Goal: Information Seeking & Learning: Check status

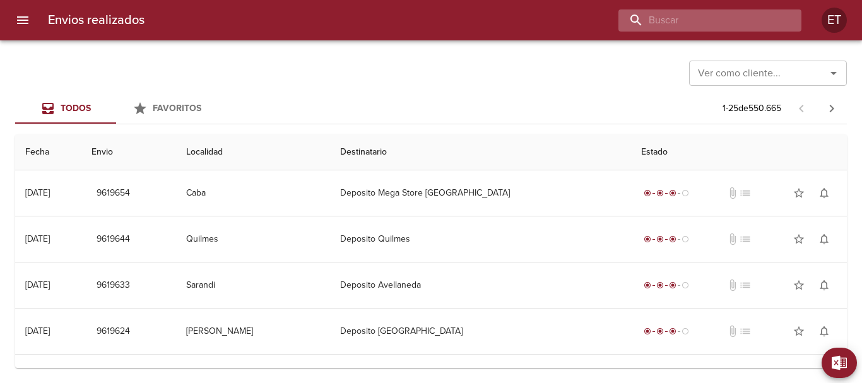
click at [735, 14] on input "buscar" at bounding box center [698, 20] width 161 height 22
type input "[PERSON_NAME]"
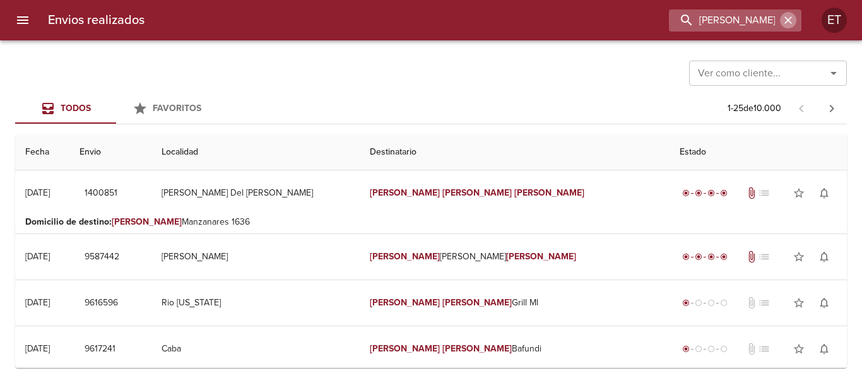
click at [788, 21] on icon "button" at bounding box center [787, 20] width 13 height 13
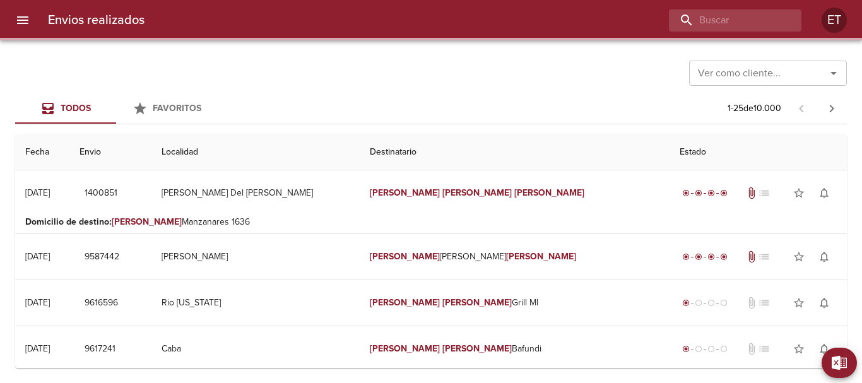
click at [577, 57] on div "Ver como cliente... Ver como cliente..." at bounding box center [430, 72] width 831 height 33
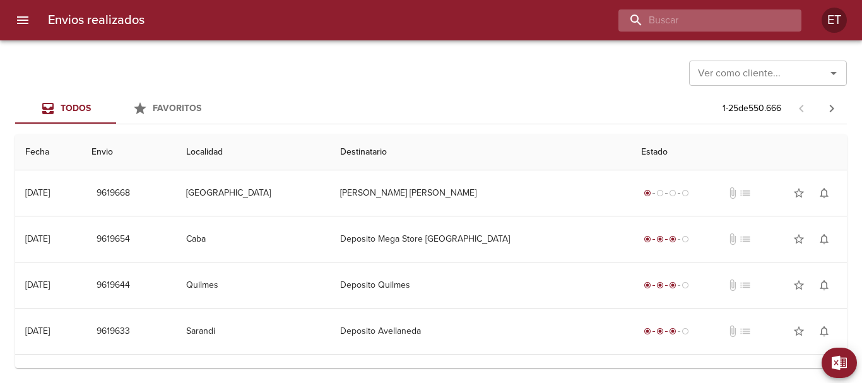
click at [748, 21] on input "buscar" at bounding box center [698, 20] width 161 height 22
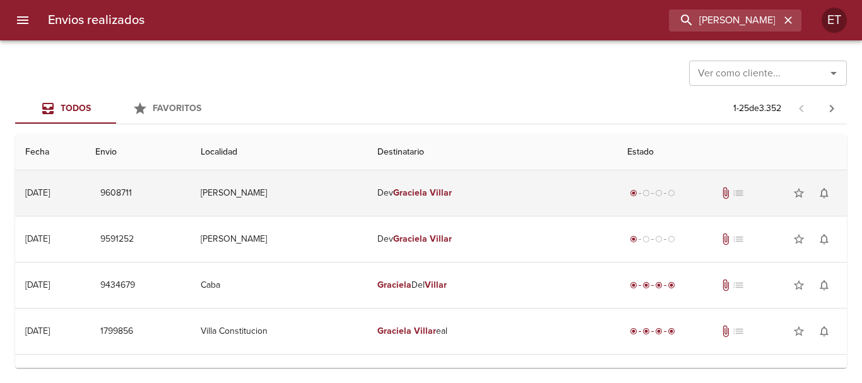
click at [417, 196] on em "Graciela" at bounding box center [410, 192] width 34 height 11
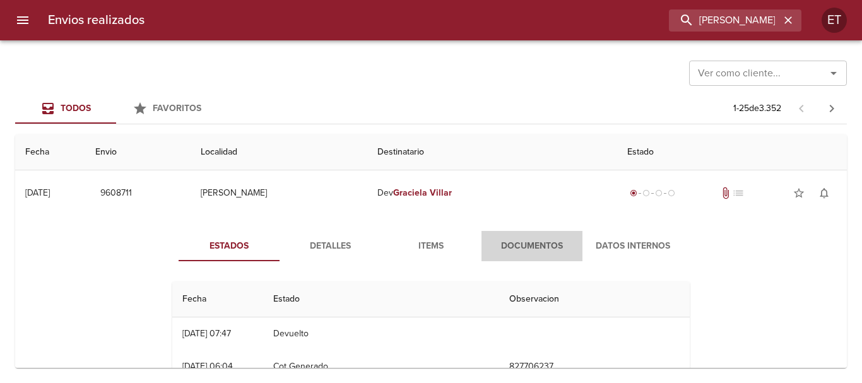
click at [508, 249] on span "Documentos" at bounding box center [532, 246] width 86 height 16
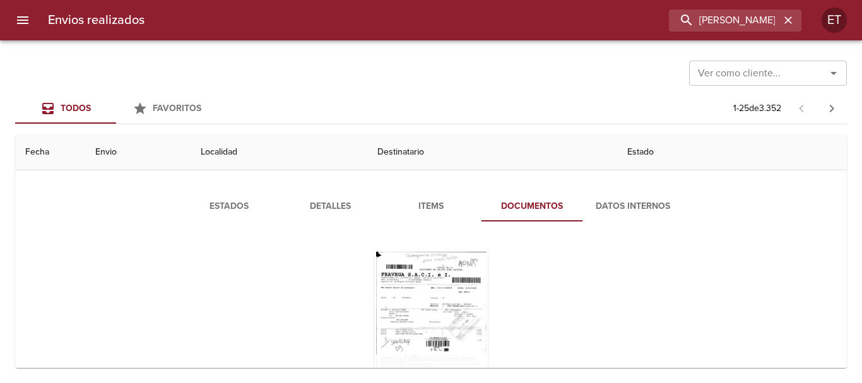
scroll to position [126, 0]
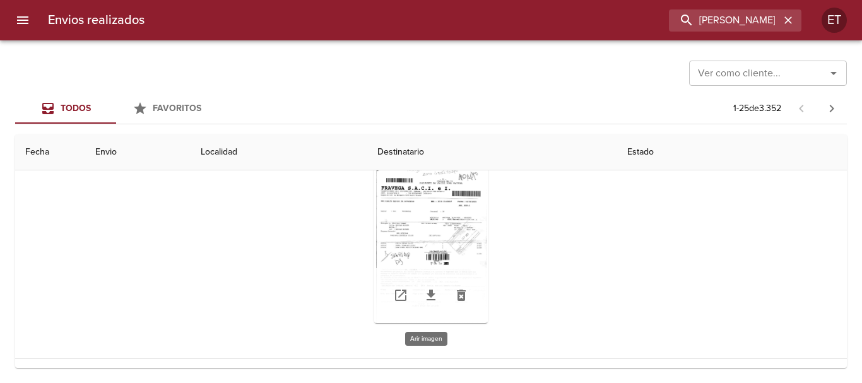
click at [434, 216] on div "Tabla de envíos del cliente" at bounding box center [431, 244] width 114 height 158
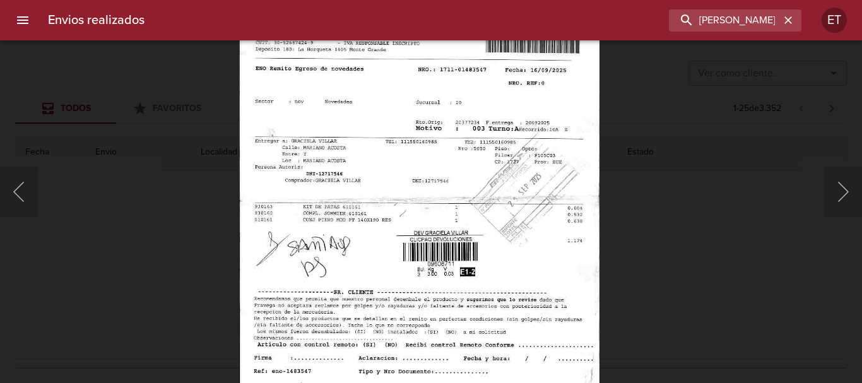
click at [439, 91] on img "Lightbox" at bounding box center [418, 209] width 360 height 516
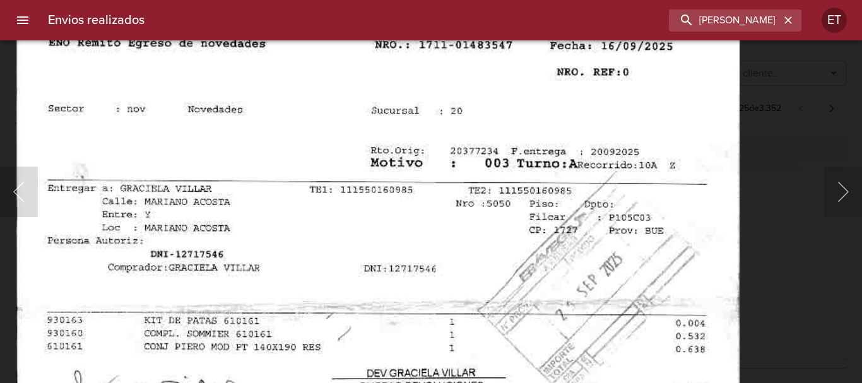
click at [535, 201] on img "Lightbox" at bounding box center [376, 325] width 723 height 1036
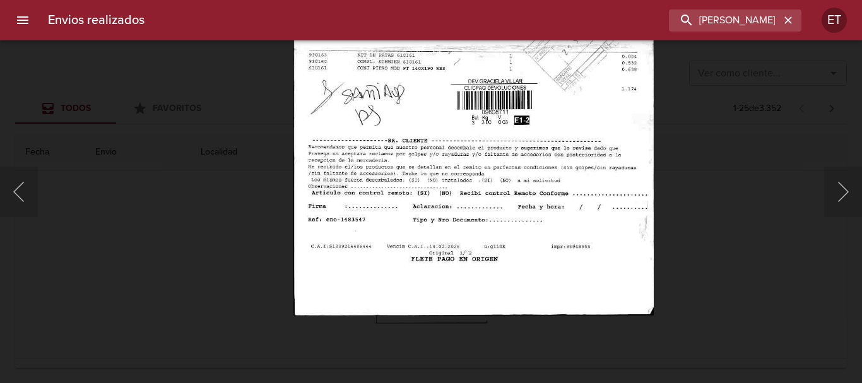
click at [537, 92] on img "Lightbox" at bounding box center [473, 57] width 360 height 516
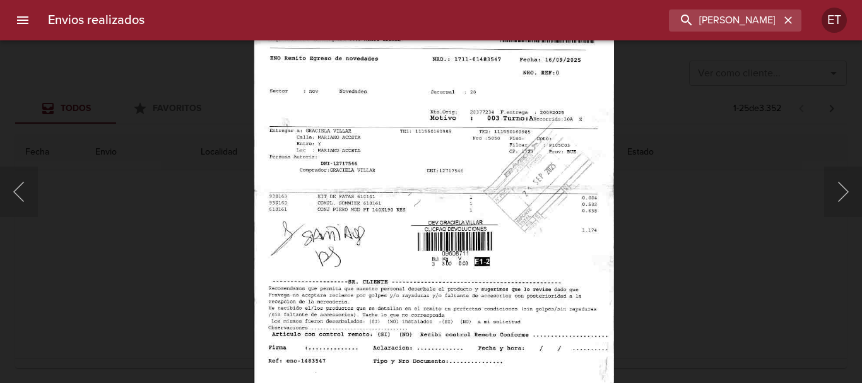
click at [545, 250] on img "Lightbox" at bounding box center [433, 199] width 360 height 516
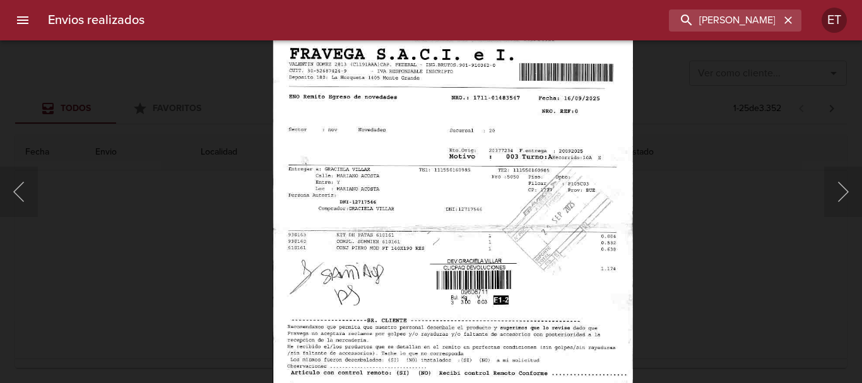
click at [547, 227] on img "Lightbox" at bounding box center [452, 237] width 360 height 516
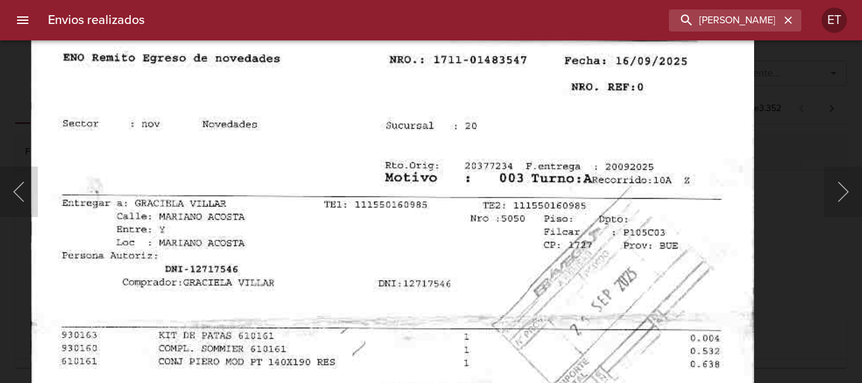
click at [547, 219] on img "Lightbox" at bounding box center [391, 340] width 723 height 1036
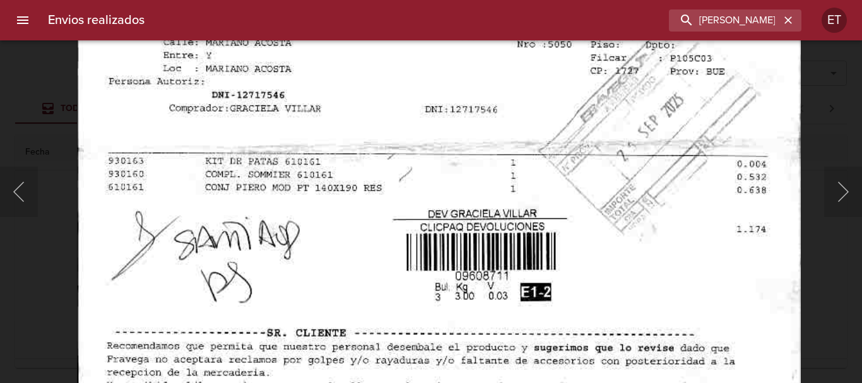
click at [637, 0] on body "Envios realizados [PERSON_NAME] ET Ver como cliente... Ver como cliente... Todo…" at bounding box center [431, 0] width 862 height 0
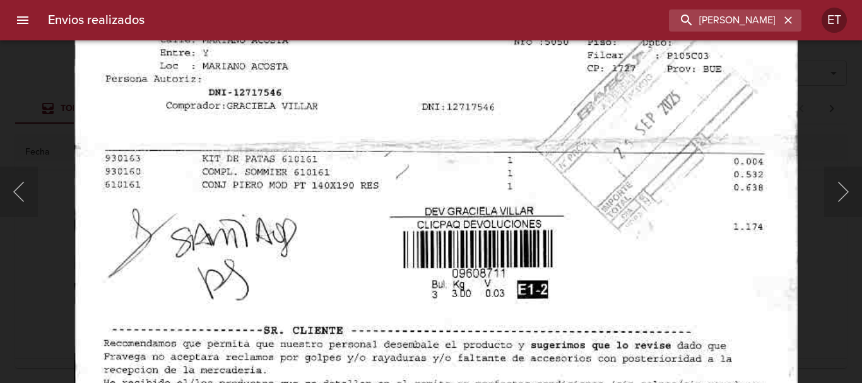
click at [822, 310] on div "Lightbox" at bounding box center [431, 191] width 862 height 383
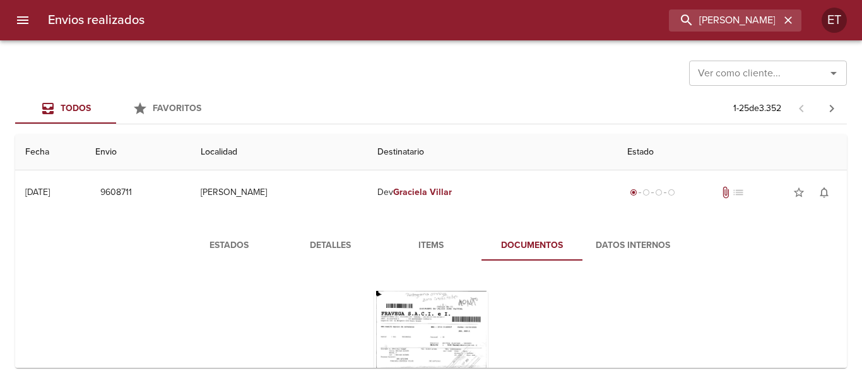
scroll to position [0, 0]
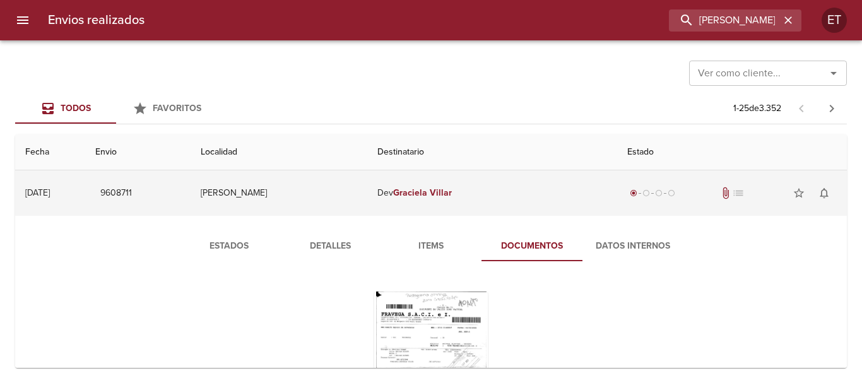
click at [435, 183] on td "[PERSON_NAME]" at bounding box center [492, 192] width 250 height 45
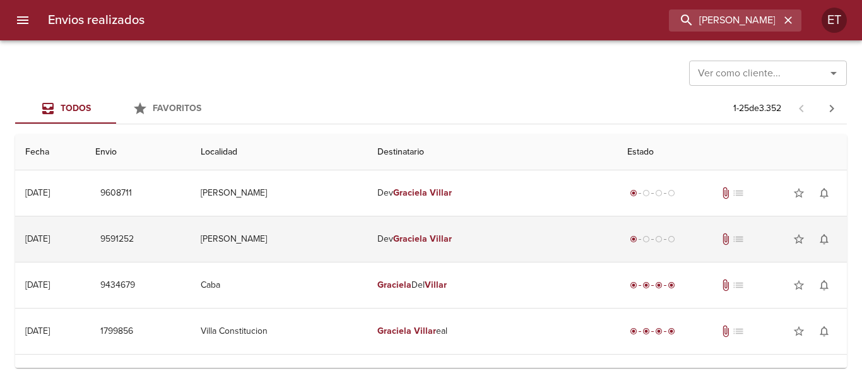
click at [459, 249] on td "[PERSON_NAME]" at bounding box center [492, 238] width 250 height 45
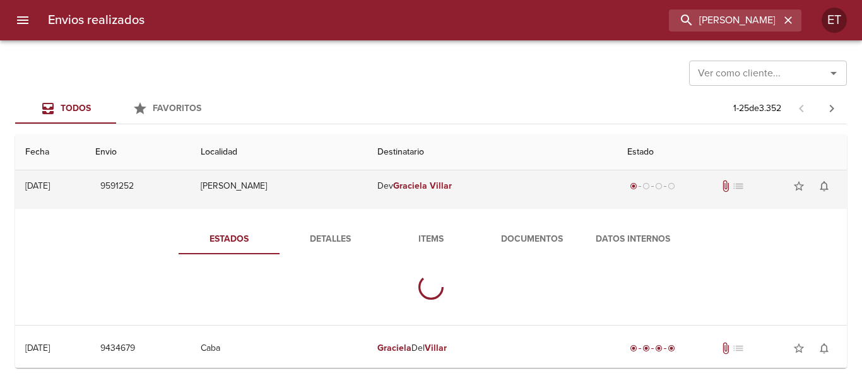
scroll to position [63, 0]
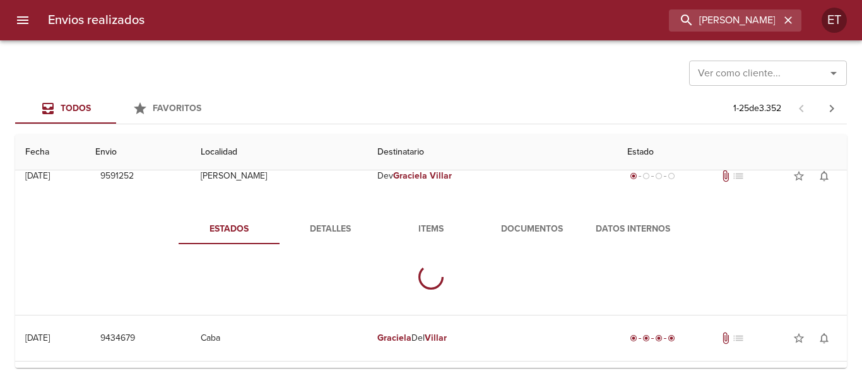
click at [497, 235] on span "Documentos" at bounding box center [532, 229] width 86 height 16
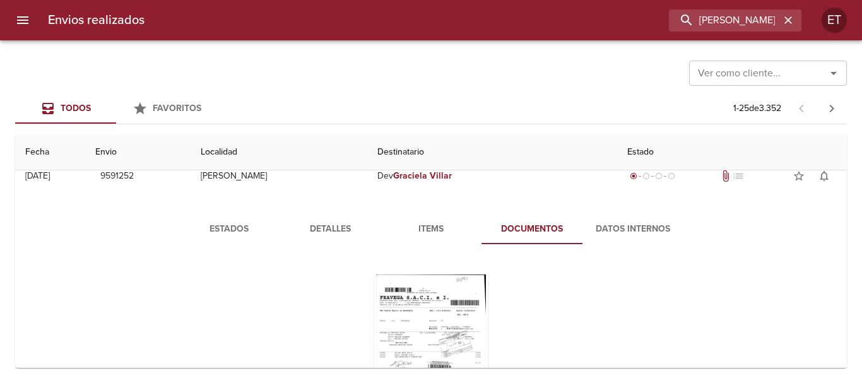
click at [426, 257] on div "Tabla de envíos del cliente" at bounding box center [430, 353] width 527 height 198
click at [430, 289] on div "Tabla de envíos del cliente" at bounding box center [431, 353] width 114 height 158
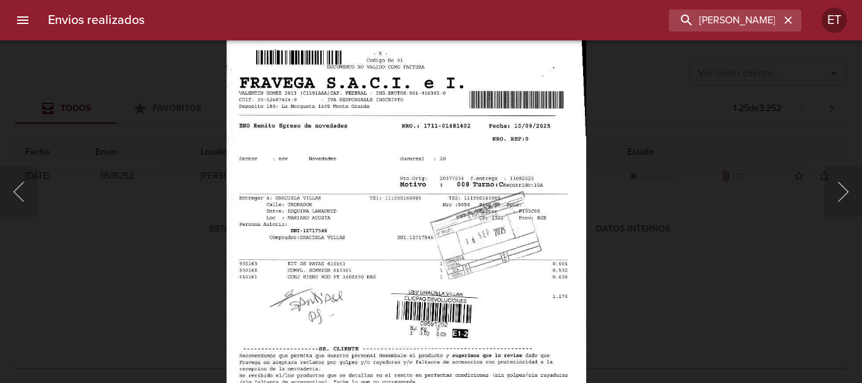
click at [464, 137] on img "Lightbox" at bounding box center [406, 265] width 360 height 516
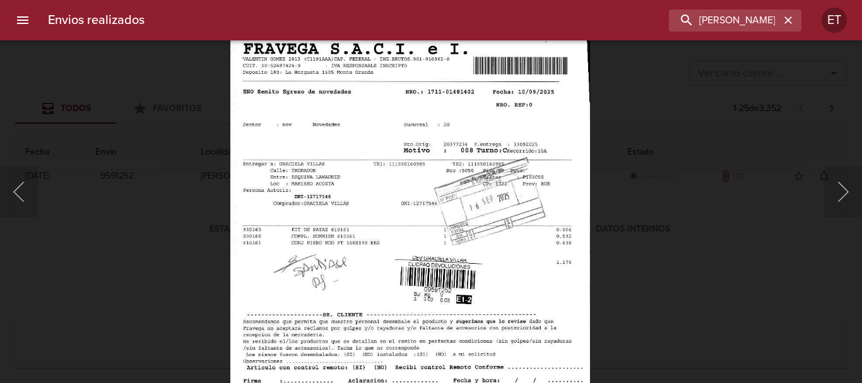
click at [522, 155] on img "Lightbox" at bounding box center [410, 231] width 360 height 516
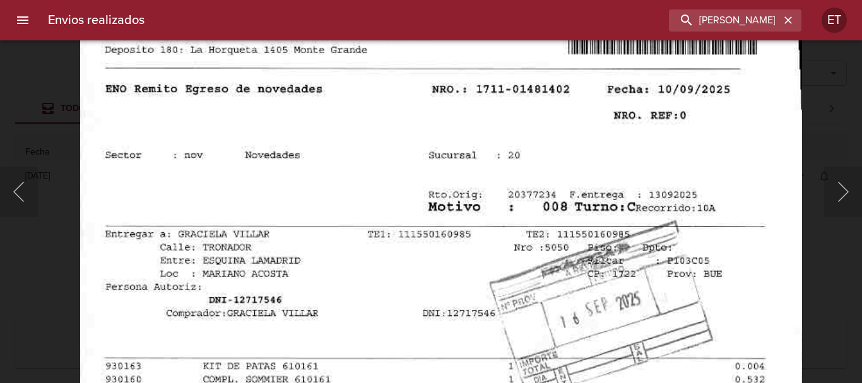
click at [544, 219] on img "Lightbox" at bounding box center [440, 369] width 722 height 1036
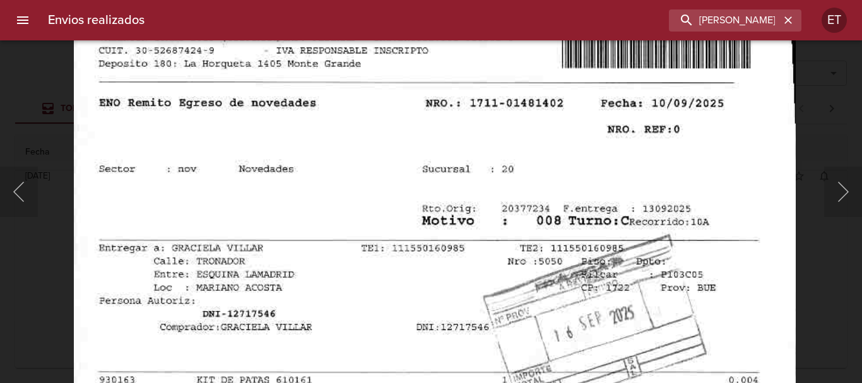
click at [33, 89] on div "Lightbox" at bounding box center [431, 191] width 862 height 383
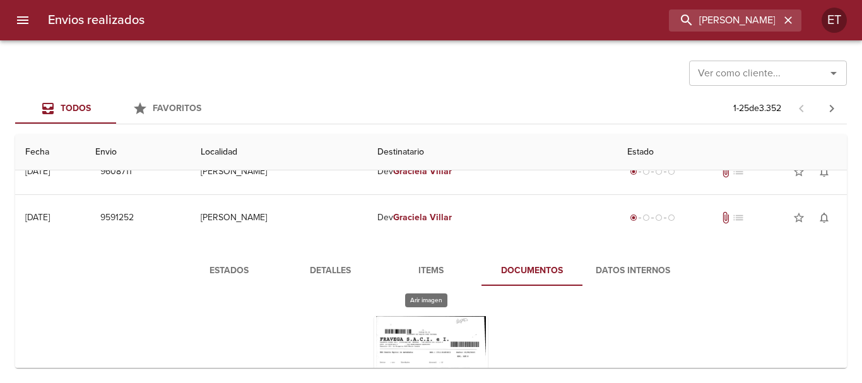
scroll to position [0, 0]
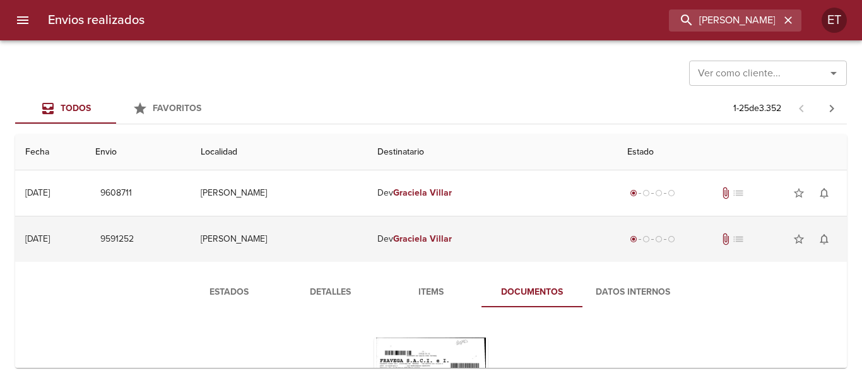
click at [427, 236] on em "Graciela" at bounding box center [410, 238] width 34 height 11
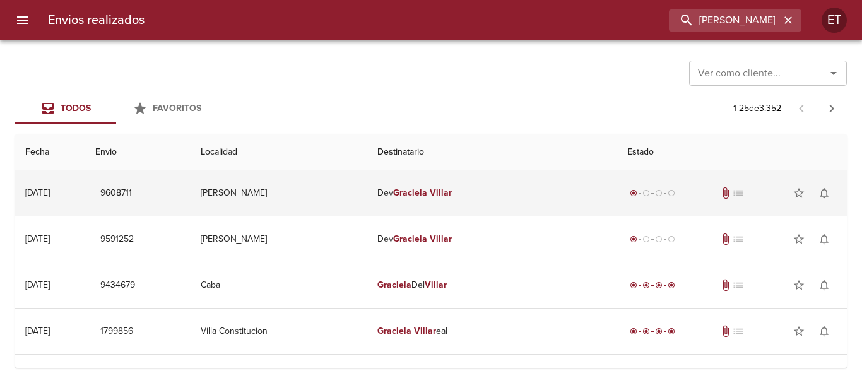
click at [445, 190] on em "Villar" at bounding box center [441, 192] width 22 height 11
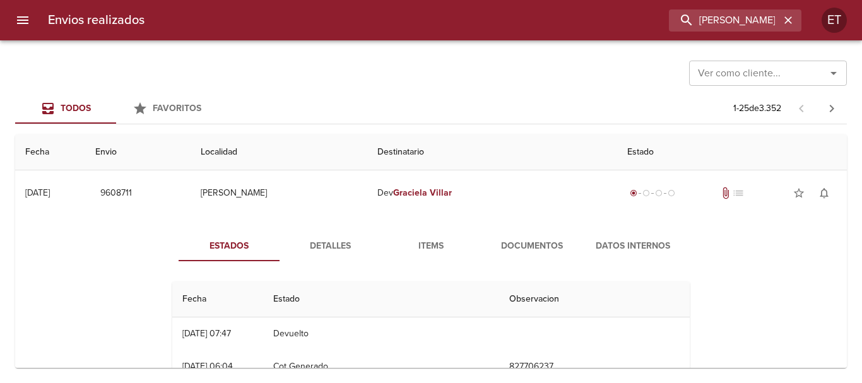
click at [333, 261] on div "Estados Detalles Items Documentos Datos Internos Fecha Estado Observacion 26/09…" at bounding box center [430, 377] width 555 height 293
click at [329, 251] on span "Detalles" at bounding box center [330, 246] width 86 height 16
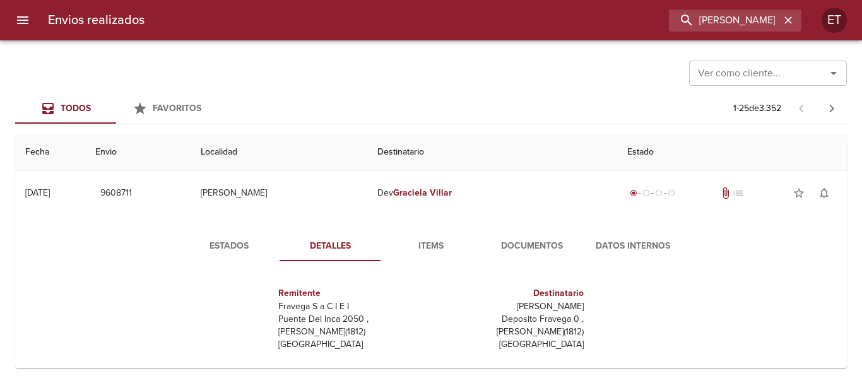
click at [542, 237] on button "Documentos" at bounding box center [531, 246] width 101 height 30
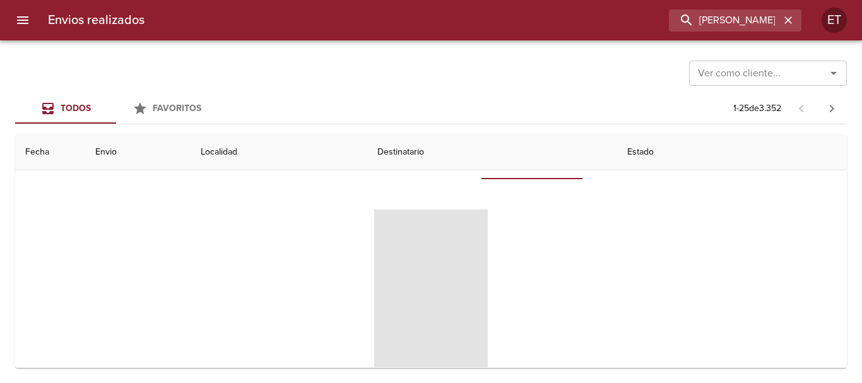
scroll to position [63, 0]
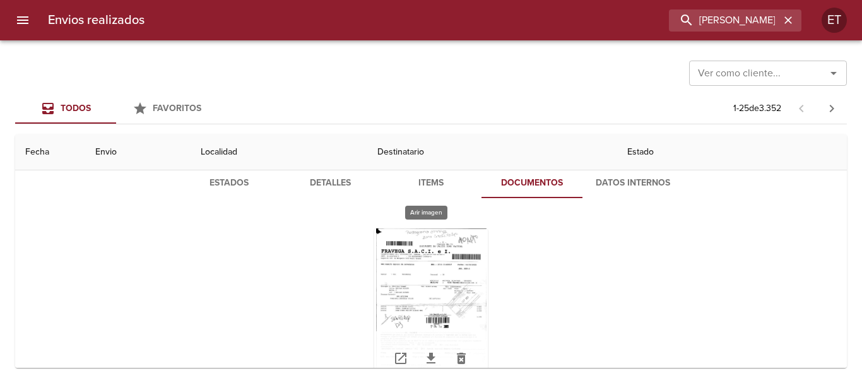
click at [441, 264] on div "Tabla de envíos del cliente" at bounding box center [431, 307] width 114 height 158
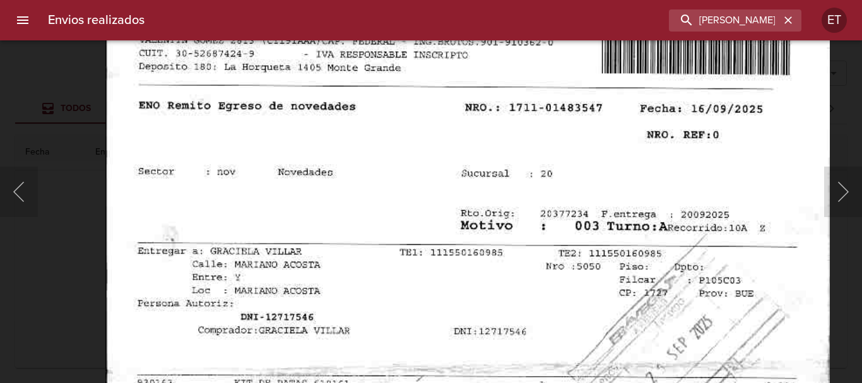
click at [431, 239] on img "Lightbox" at bounding box center [466, 388] width 723 height 1036
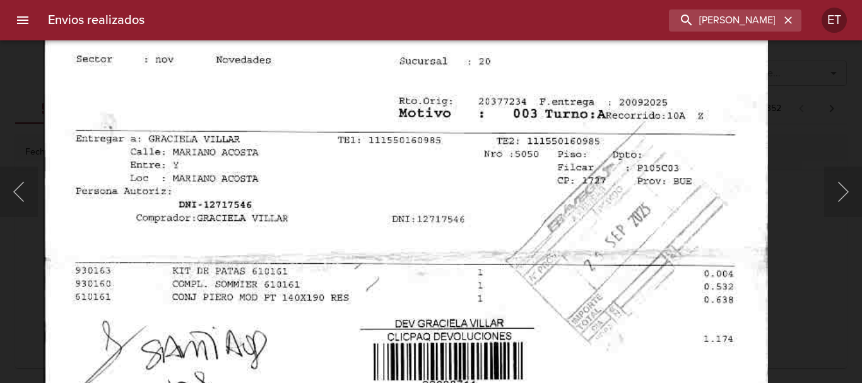
click at [432, 111] on img "Lightbox" at bounding box center [405, 276] width 723 height 1036
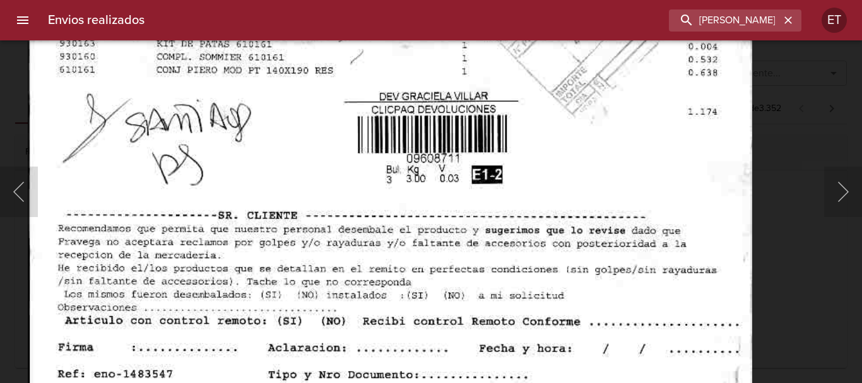
click at [464, 102] on img "Lightbox" at bounding box center [389, 49] width 723 height 1036
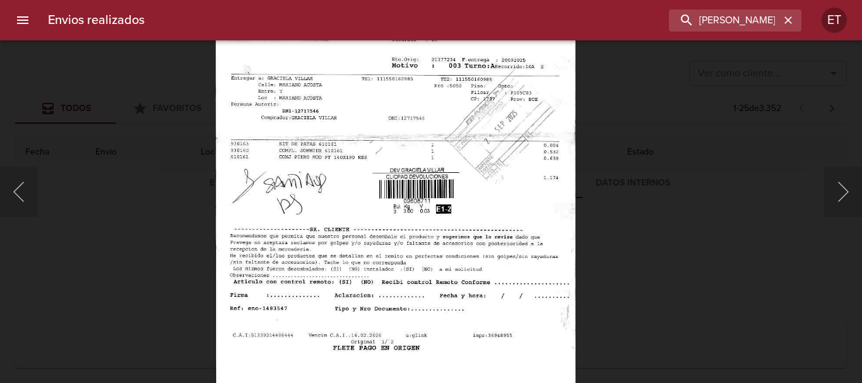
click at [431, 173] on img "Lightbox" at bounding box center [394, 146] width 360 height 516
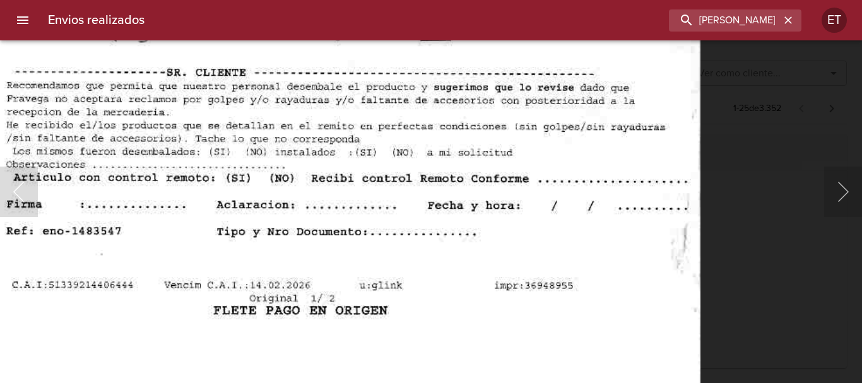
click at [455, 0] on body "Envios realizados [PERSON_NAME] ET Ver como cliente... Ver como cliente... Todo…" at bounding box center [431, 0] width 862 height 0
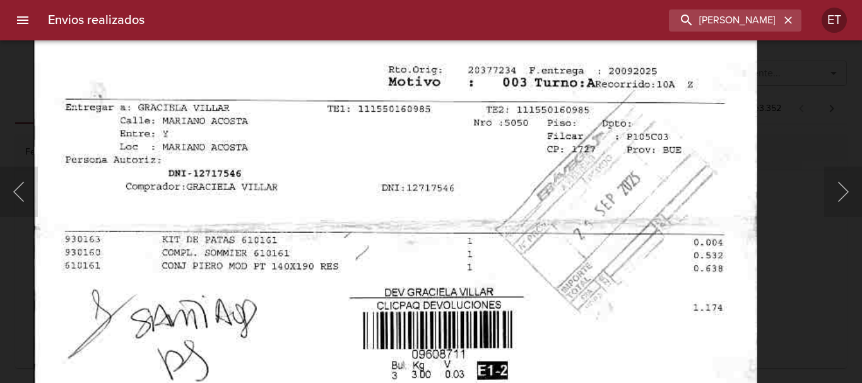
click at [574, 275] on img "Lightbox" at bounding box center [394, 244] width 723 height 1036
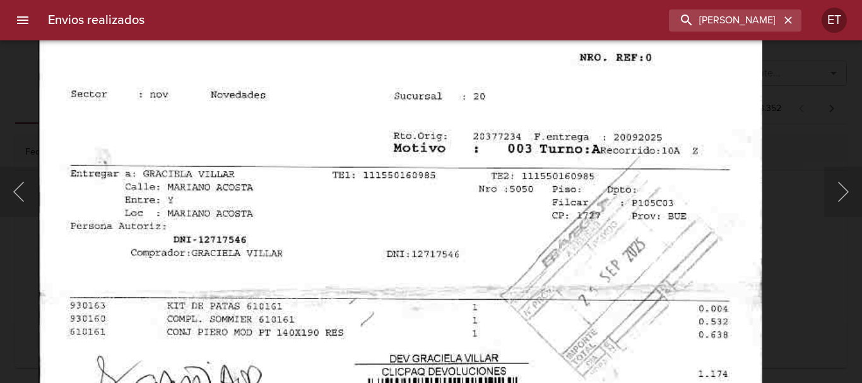
click at [595, 255] on img "Lightbox" at bounding box center [399, 310] width 723 height 1036
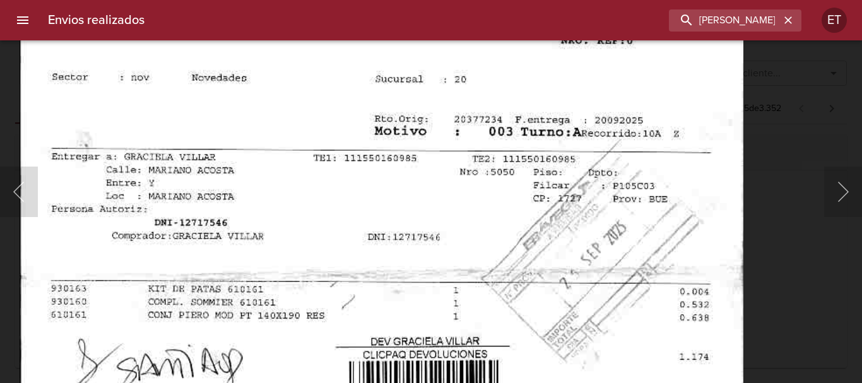
click at [490, 90] on img "Lightbox" at bounding box center [380, 293] width 723 height 1036
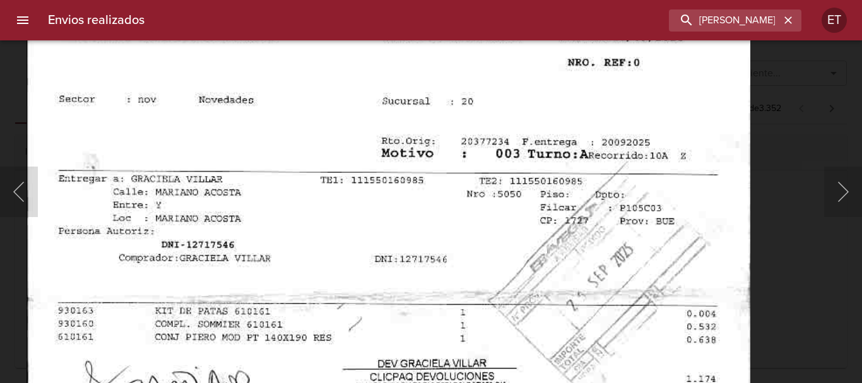
click at [518, 364] on img "Lightbox" at bounding box center [387, 316] width 723 height 1036
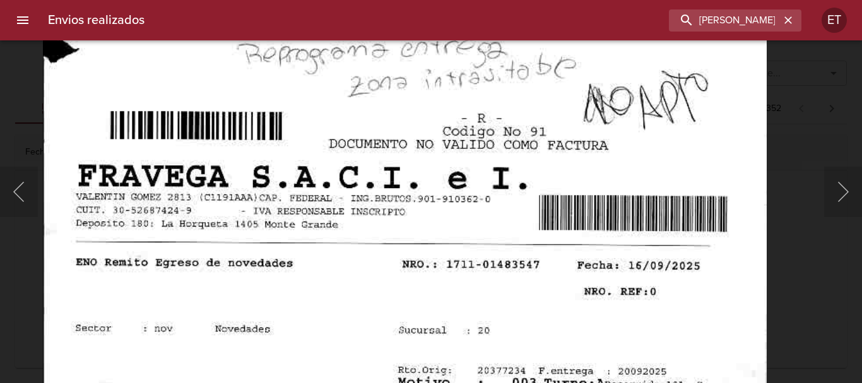
click at [817, 279] on div "Lightbox" at bounding box center [431, 191] width 862 height 383
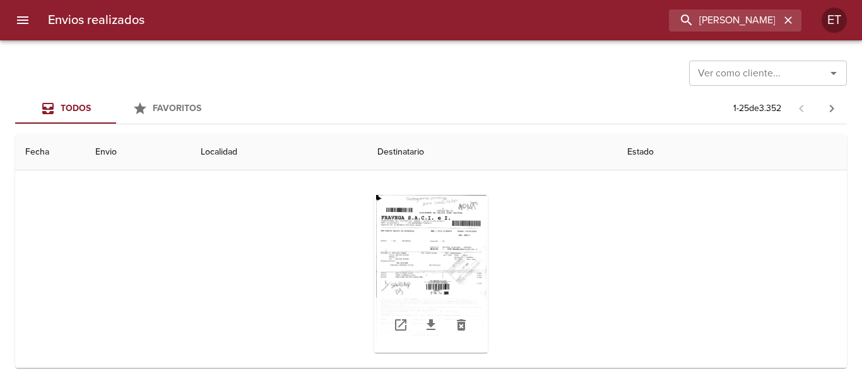
scroll to position [126, 0]
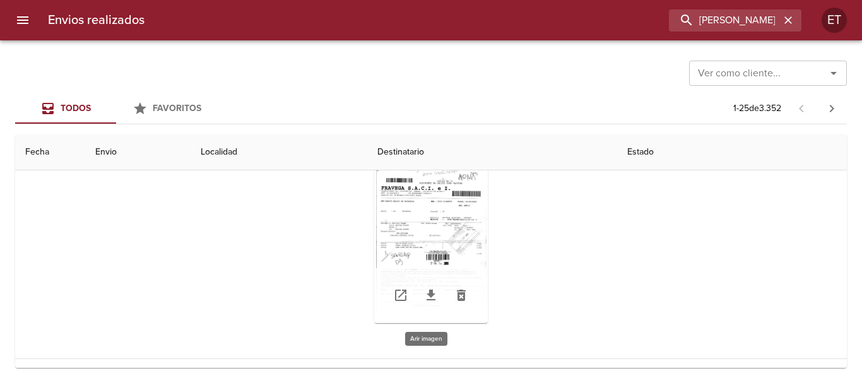
click at [424, 230] on div "Tabla de envíos del cliente" at bounding box center [431, 244] width 114 height 158
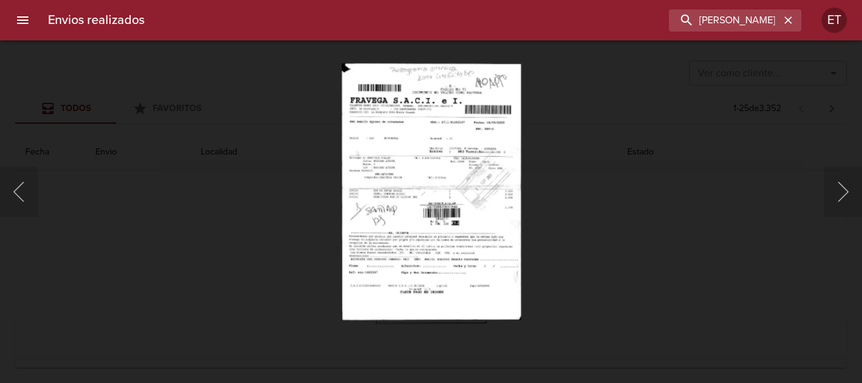
click at [665, 241] on div "Lightbox" at bounding box center [431, 191] width 862 height 383
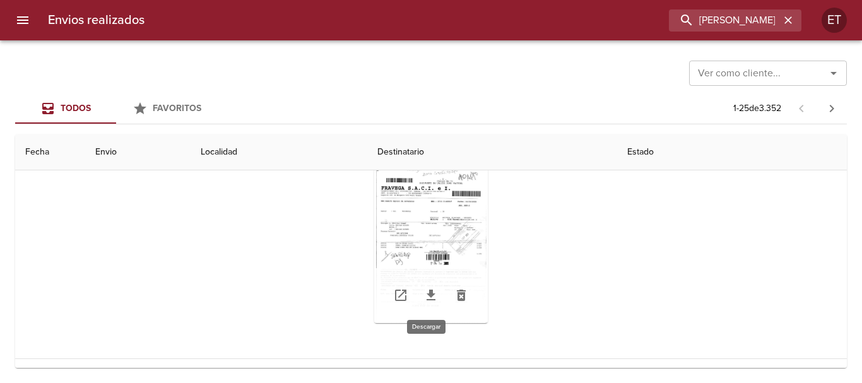
click at [428, 296] on icon "Tabla de envíos del cliente" at bounding box center [430, 295] width 15 height 15
drag, startPoint x: 569, startPoint y: 303, endPoint x: 544, endPoint y: 318, distance: 28.6
click at [564, 307] on div "Tabla de envíos del cliente" at bounding box center [430, 244] width 517 height 178
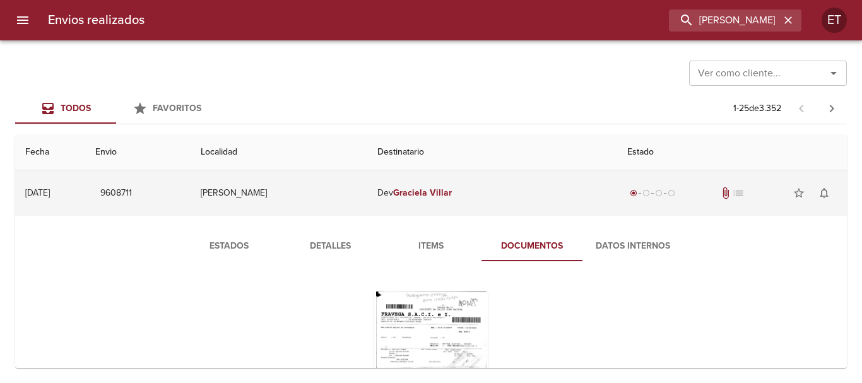
click at [404, 190] on em "Graciela" at bounding box center [410, 192] width 34 height 11
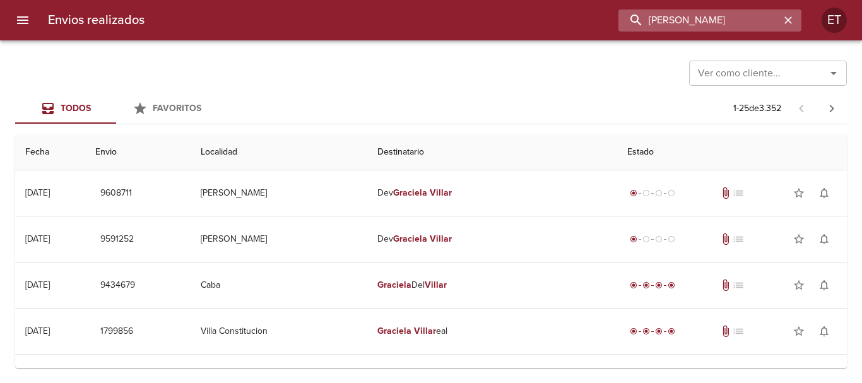
click at [749, 21] on input "[PERSON_NAME]" at bounding box center [698, 20] width 161 height 22
click at [748, 21] on input "[PERSON_NAME]" at bounding box center [698, 20] width 161 height 22
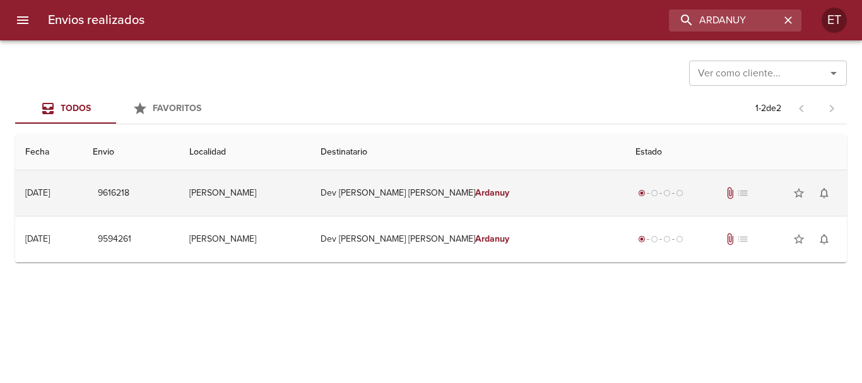
click at [406, 192] on td "Dev [PERSON_NAME]" at bounding box center [467, 192] width 315 height 45
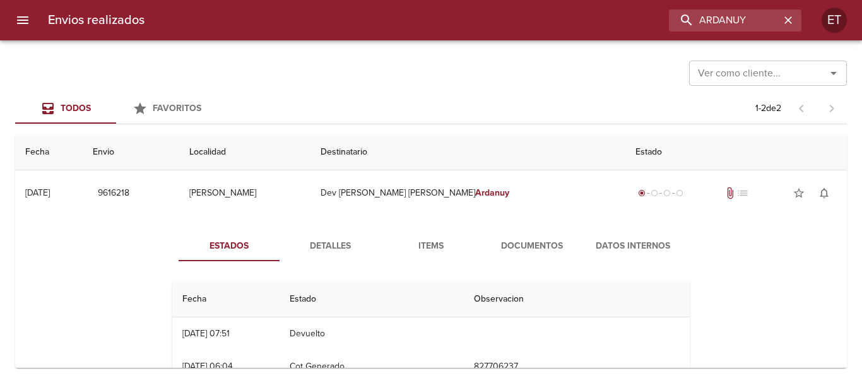
click at [519, 247] on span "Documentos" at bounding box center [532, 246] width 86 height 16
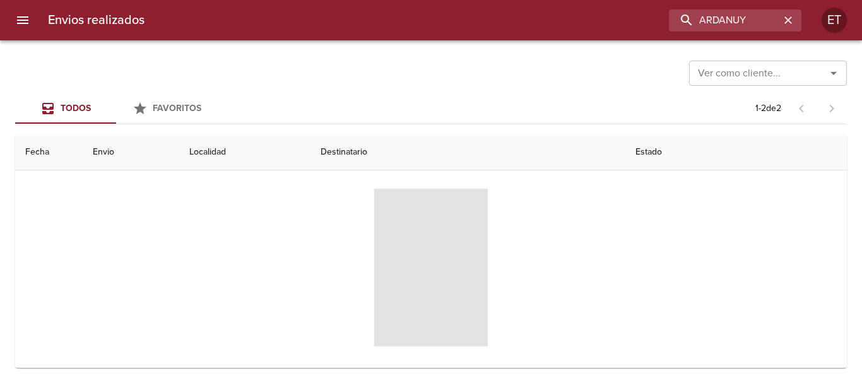
scroll to position [74, 0]
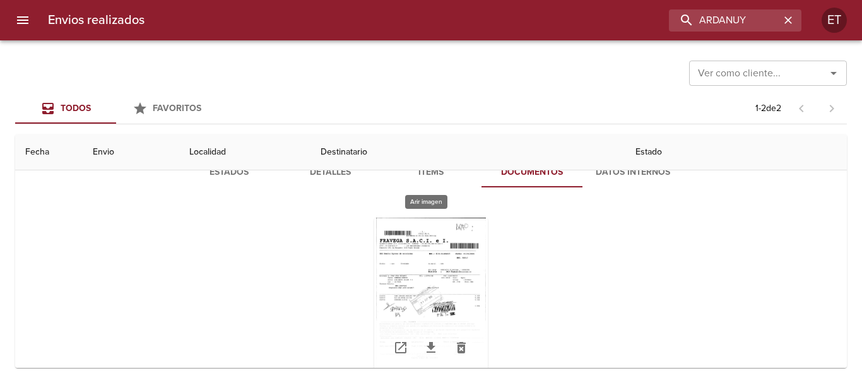
click at [457, 255] on div "Tabla de envíos del cliente" at bounding box center [431, 297] width 114 height 158
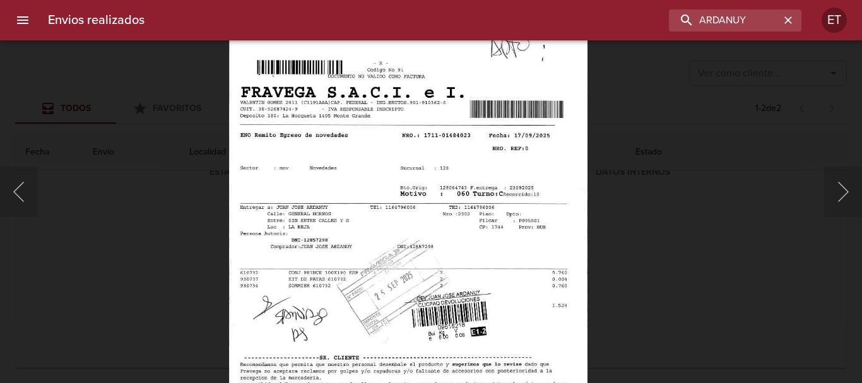
click at [426, 231] on img "Lightbox" at bounding box center [408, 275] width 358 height 516
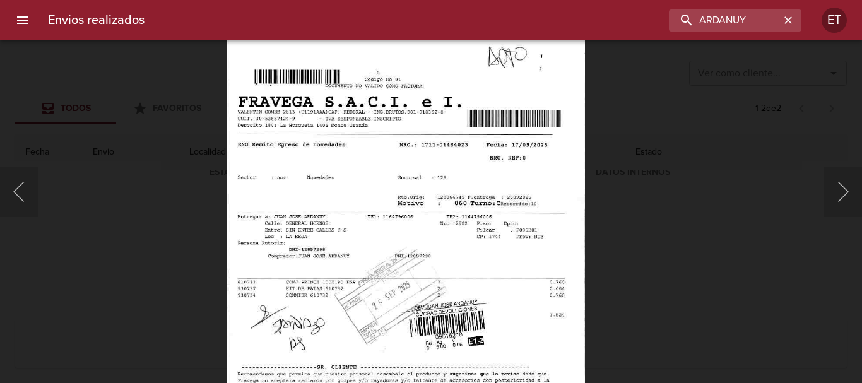
click at [431, 242] on img "Lightbox" at bounding box center [405, 284] width 358 height 516
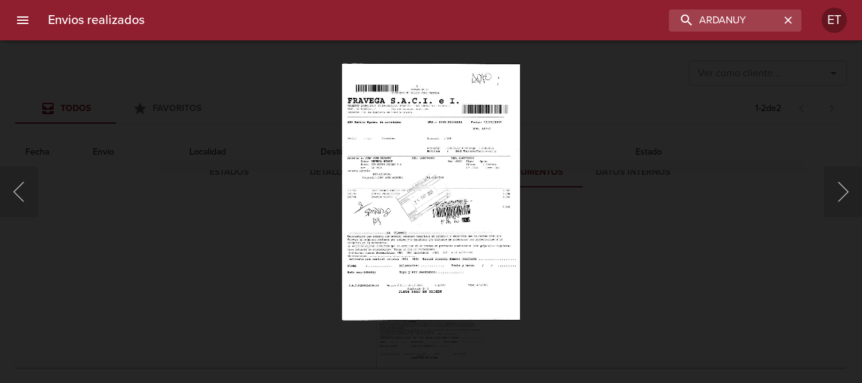
click at [597, 252] on div "Lightbox" at bounding box center [431, 191] width 862 height 383
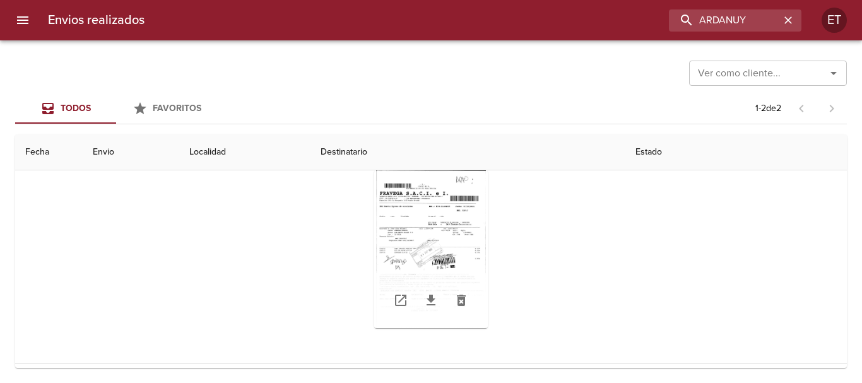
scroll to position [163, 0]
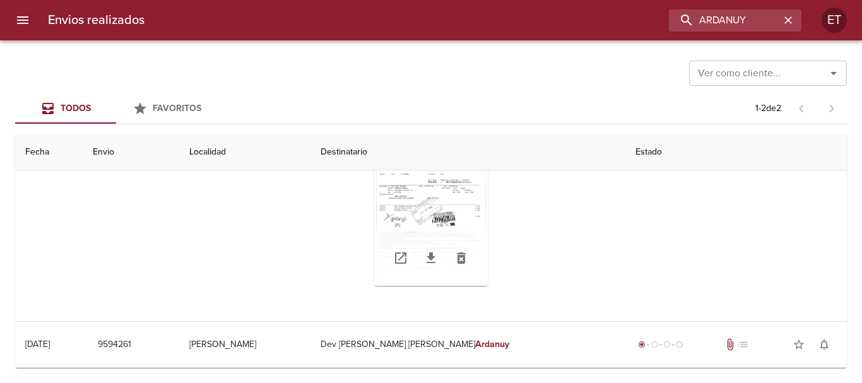
click at [421, 277] on div "Tabla de envíos del cliente" at bounding box center [431, 259] width 114 height 56
click at [423, 252] on icon "Tabla de envíos del cliente" at bounding box center [430, 257] width 15 height 15
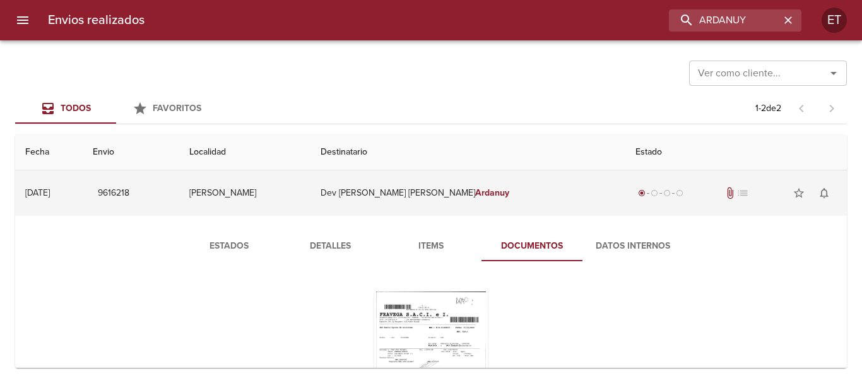
click at [430, 203] on td "Dev [PERSON_NAME]" at bounding box center [467, 192] width 315 height 45
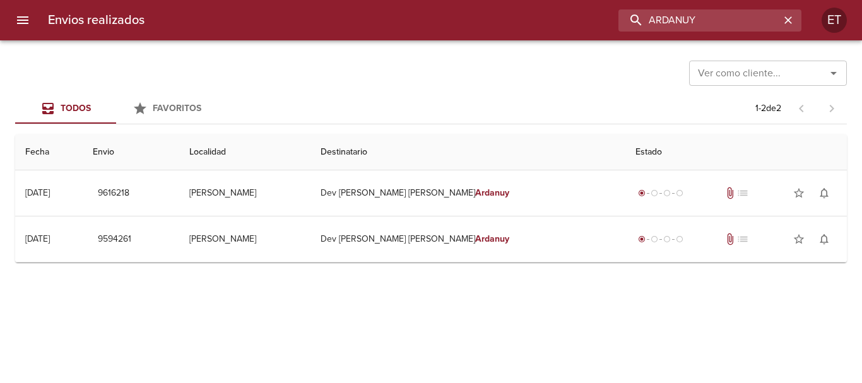
drag, startPoint x: 749, startPoint y: 21, endPoint x: 570, endPoint y: 9, distance: 180.2
click at [570, 11] on div "ARDANUY" at bounding box center [478, 20] width 646 height 22
paste input "1484774"
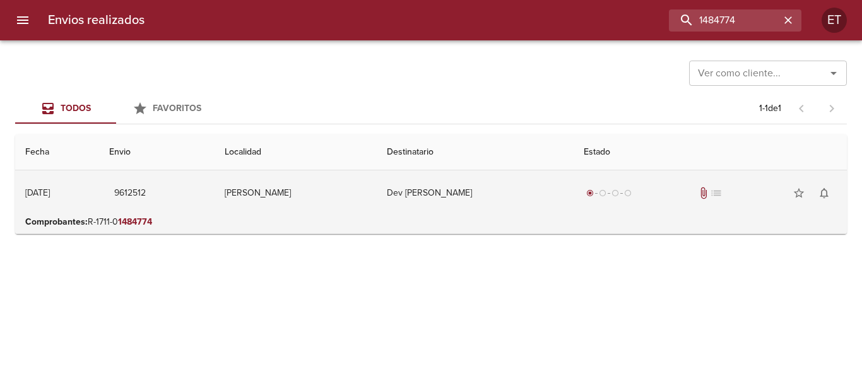
click at [571, 192] on td "Dev [PERSON_NAME]" at bounding box center [475, 192] width 197 height 45
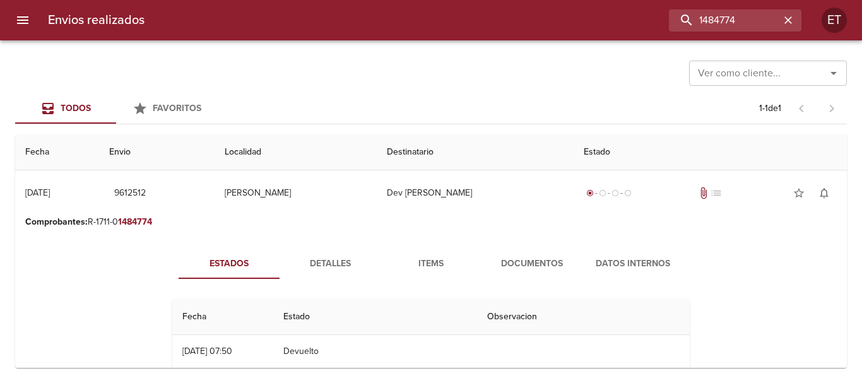
scroll to position [63, 0]
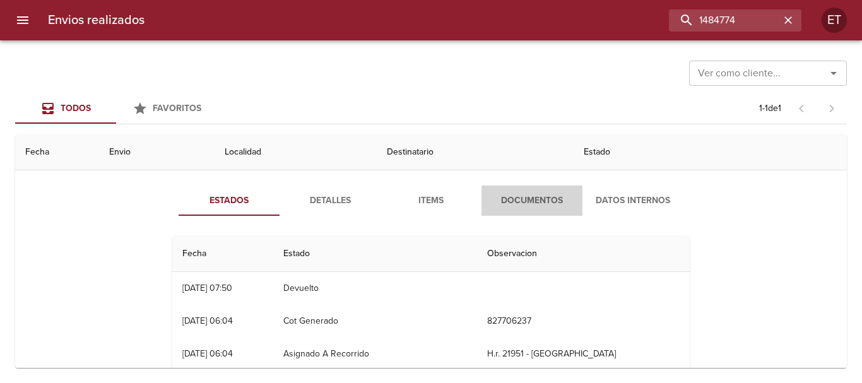
click at [512, 193] on span "Documentos" at bounding box center [532, 201] width 86 height 16
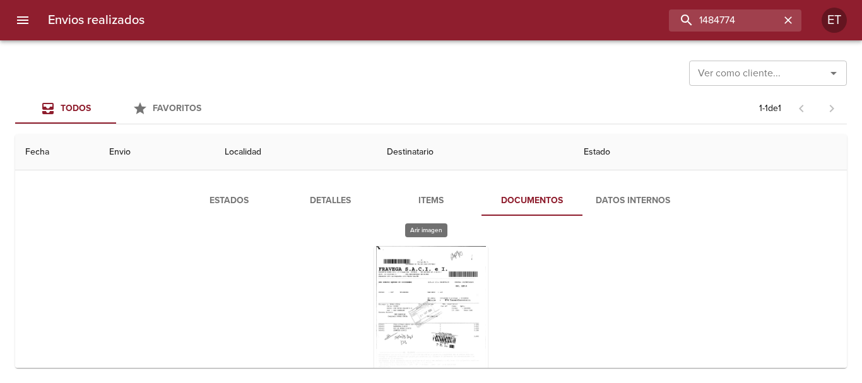
click at [418, 282] on div "Tabla de envíos del cliente" at bounding box center [431, 325] width 114 height 158
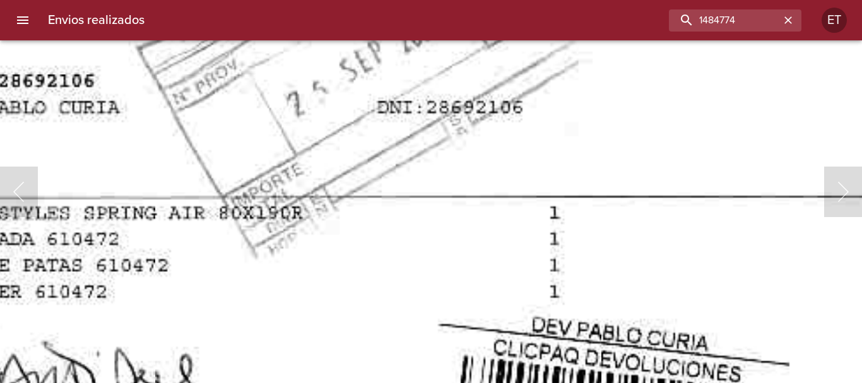
click at [475, 238] on img "Lightbox" at bounding box center [432, 221] width 1451 height 2081
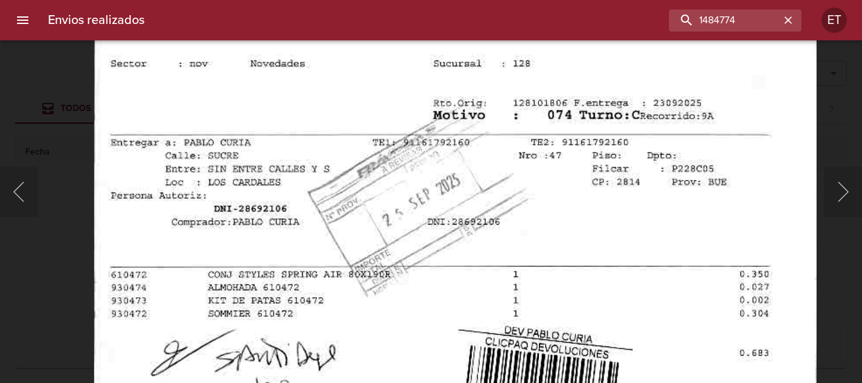
click at [453, 267] on img "Lightbox" at bounding box center [455, 278] width 722 height 1036
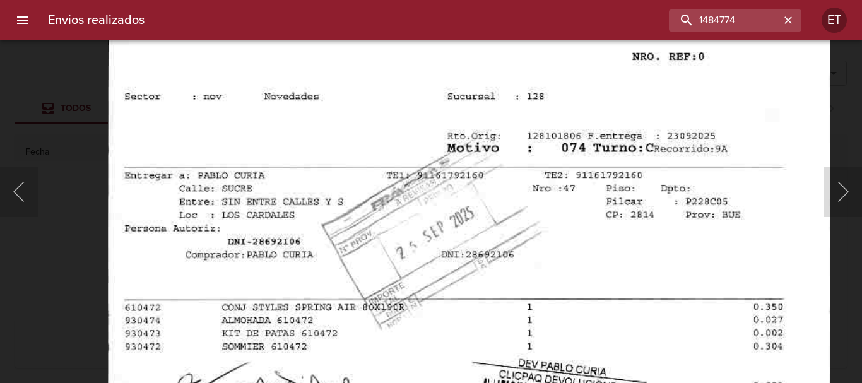
click at [850, 297] on div "Lightbox" at bounding box center [431, 191] width 862 height 383
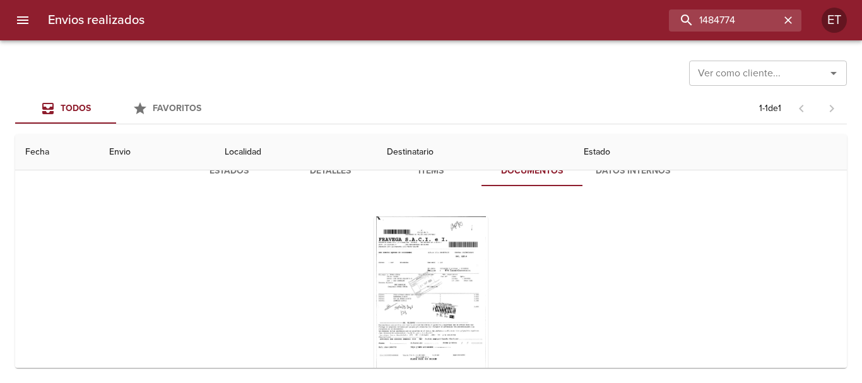
scroll to position [135, 0]
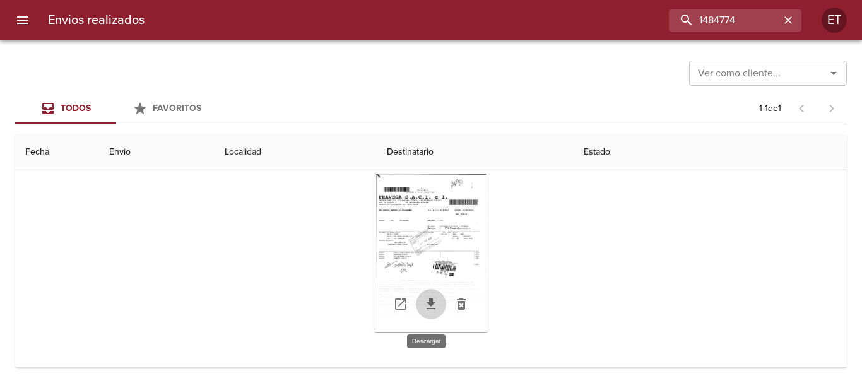
click at [424, 305] on icon "Tabla de envíos del cliente" at bounding box center [430, 303] width 15 height 15
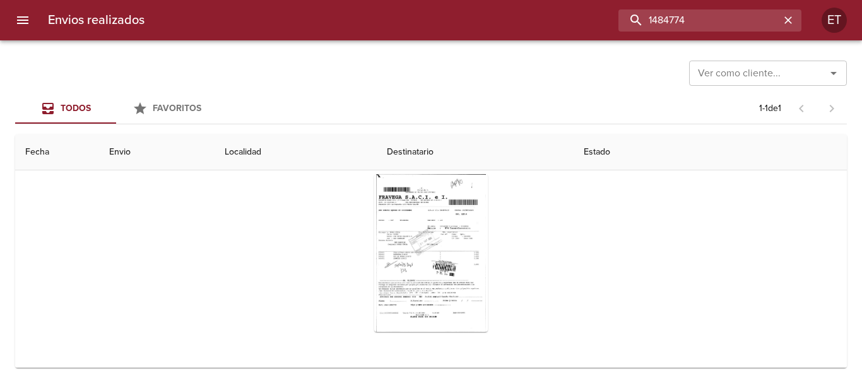
drag, startPoint x: 737, startPoint y: 22, endPoint x: 566, endPoint y: 9, distance: 171.4
click at [566, 9] on div "1484774" at bounding box center [478, 20] width 646 height 22
paste input "28172775"
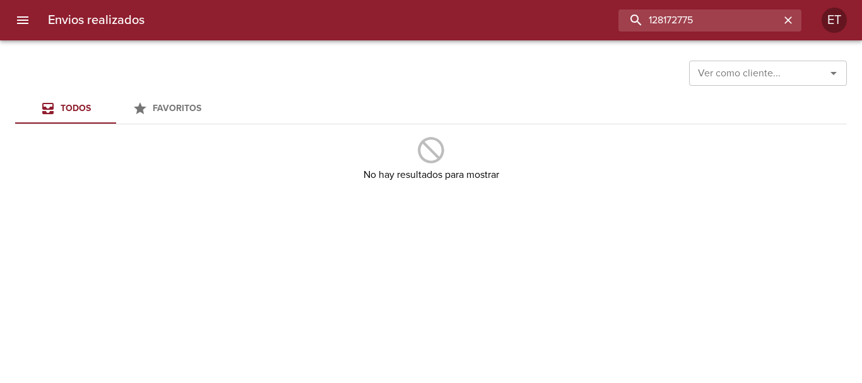
drag, startPoint x: 728, startPoint y: 15, endPoint x: 301, endPoint y: -9, distance: 427.7
click at [301, 0] on html "Envios realizados 128172775 ET Ver como cliente... Ver como cliente... Todos Fa…" at bounding box center [431, 0] width 862 height 0
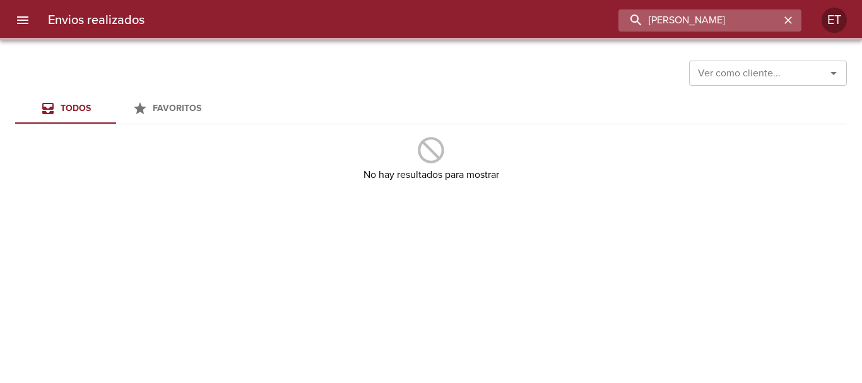
click at [667, 12] on input "[PERSON_NAME]" at bounding box center [698, 20] width 161 height 22
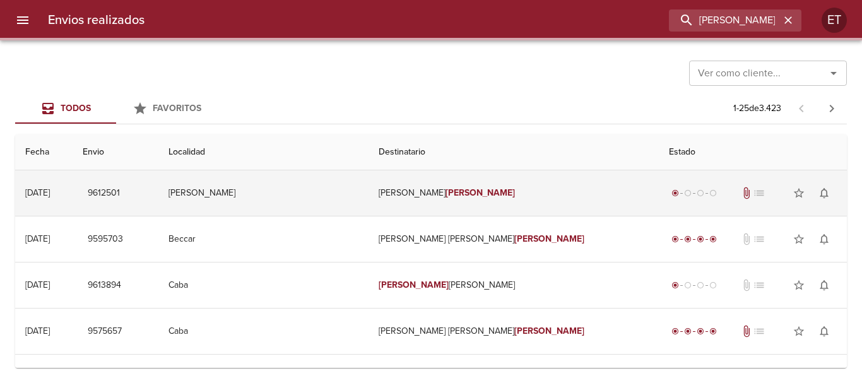
click at [546, 201] on td "Dev [PERSON_NAME]" at bounding box center [513, 192] width 290 height 45
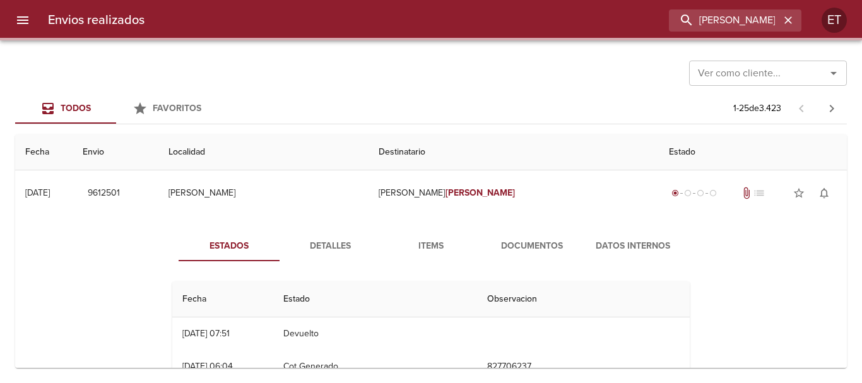
click at [503, 253] on span "Documentos" at bounding box center [532, 246] width 86 height 16
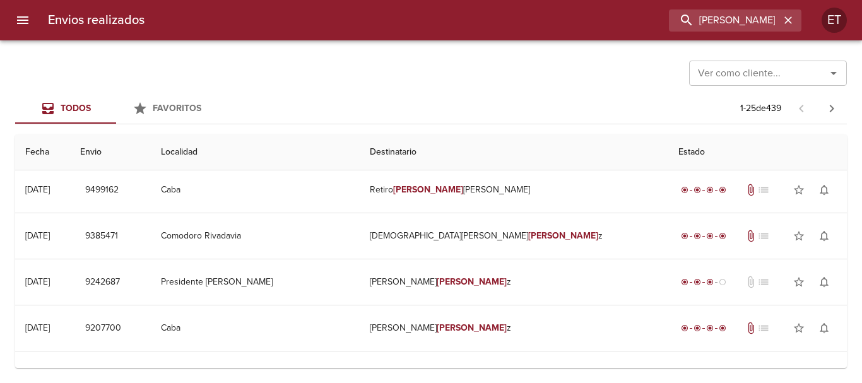
scroll to position [0, 0]
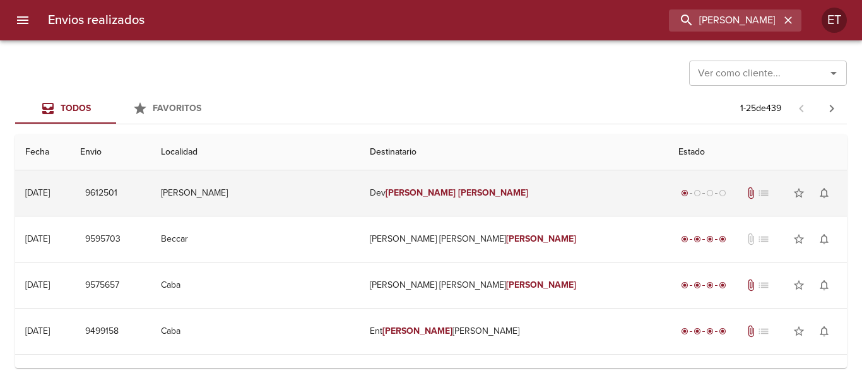
click at [477, 192] on em "[PERSON_NAME]" at bounding box center [493, 192] width 70 height 11
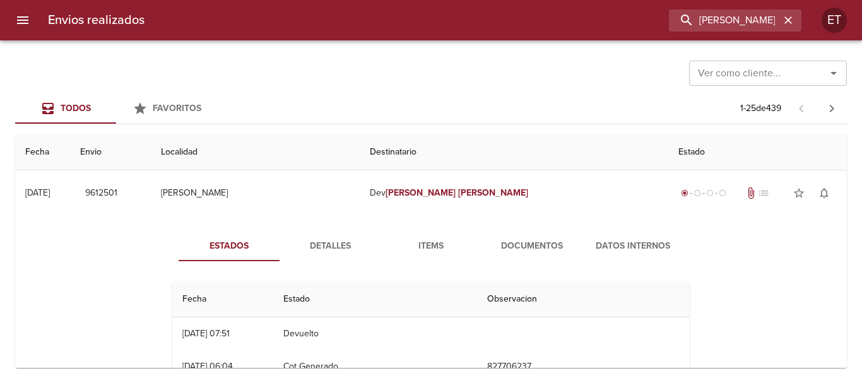
click at [543, 246] on span "Documentos" at bounding box center [532, 246] width 86 height 16
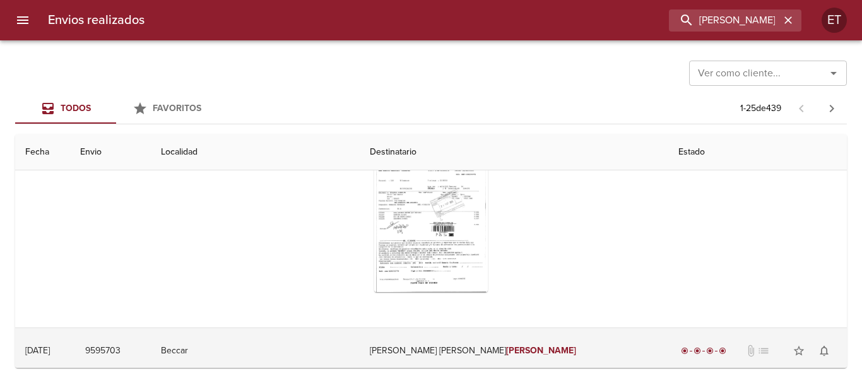
scroll to position [63, 0]
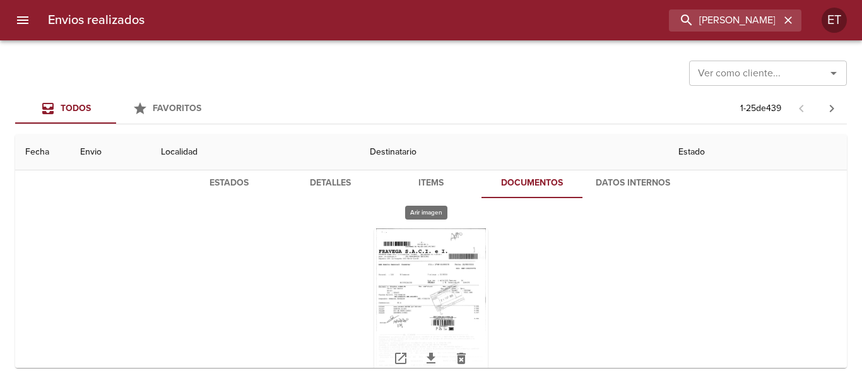
click at [459, 283] on div "Tabla de envíos del cliente" at bounding box center [431, 307] width 114 height 158
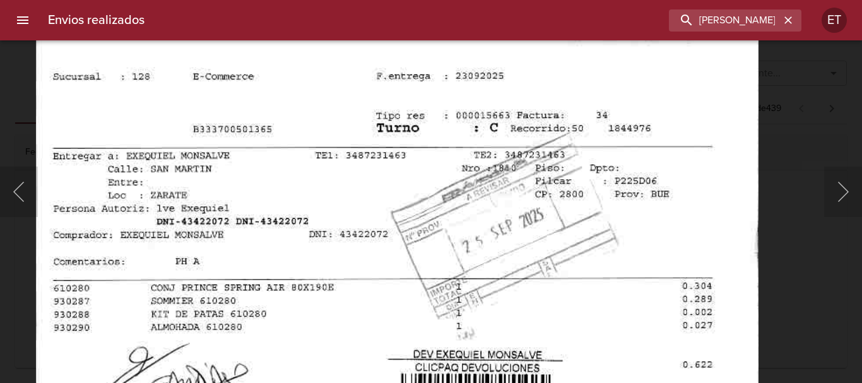
click at [479, 207] on img "Lightbox" at bounding box center [397, 291] width 723 height 1036
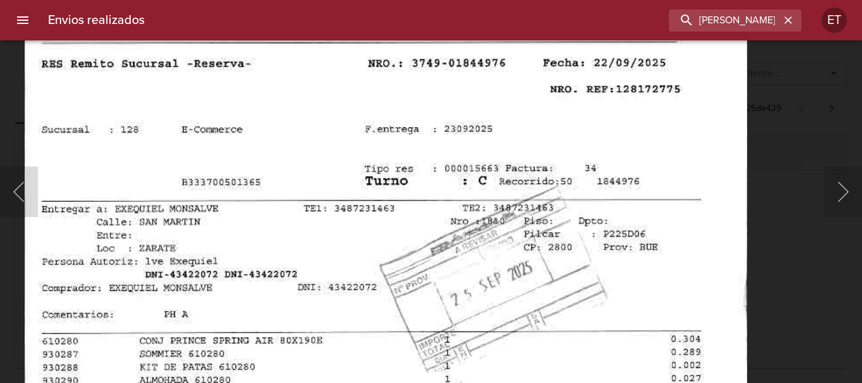
click at [636, 194] on img "Lightbox" at bounding box center [386, 344] width 723 height 1036
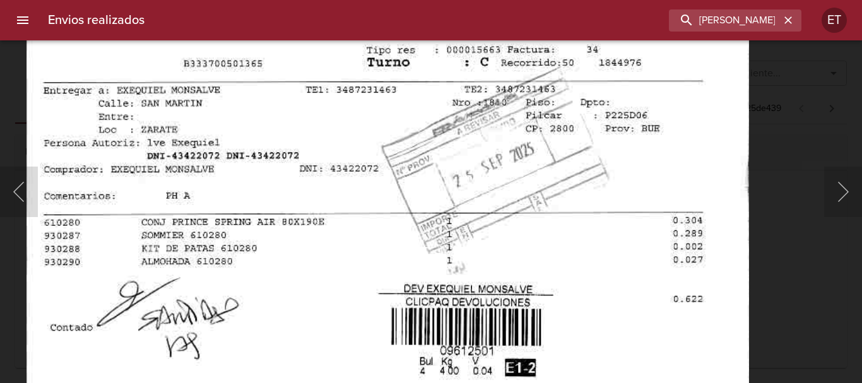
click at [528, 143] on img "Lightbox" at bounding box center [387, 225] width 723 height 1036
click at [771, 296] on div "Lightbox" at bounding box center [431, 191] width 862 height 383
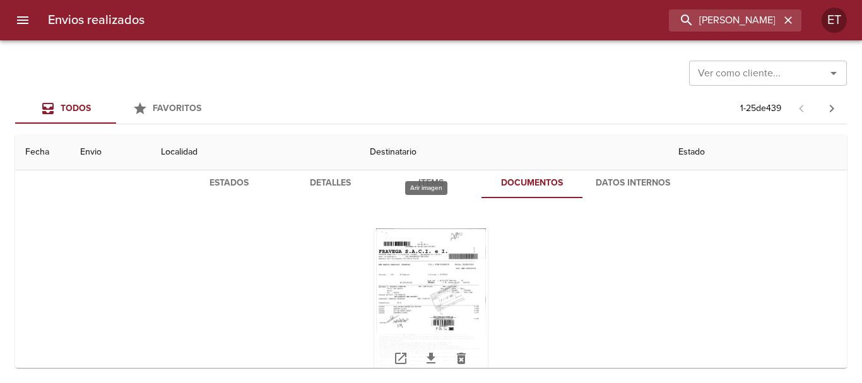
scroll to position [126, 0]
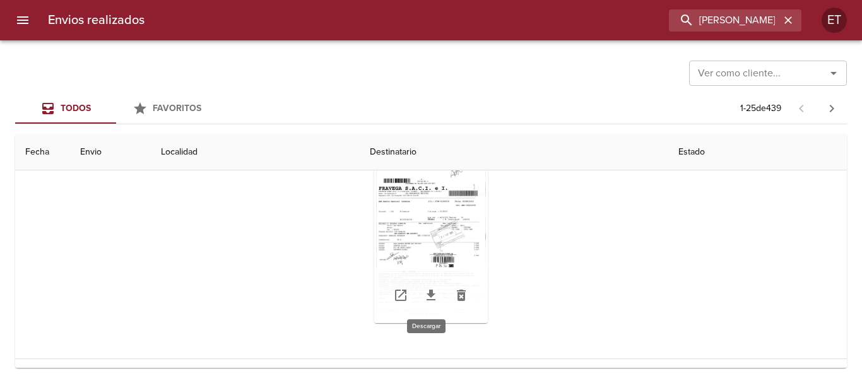
click at [423, 298] on icon "Tabla de envíos del cliente" at bounding box center [430, 295] width 15 height 15
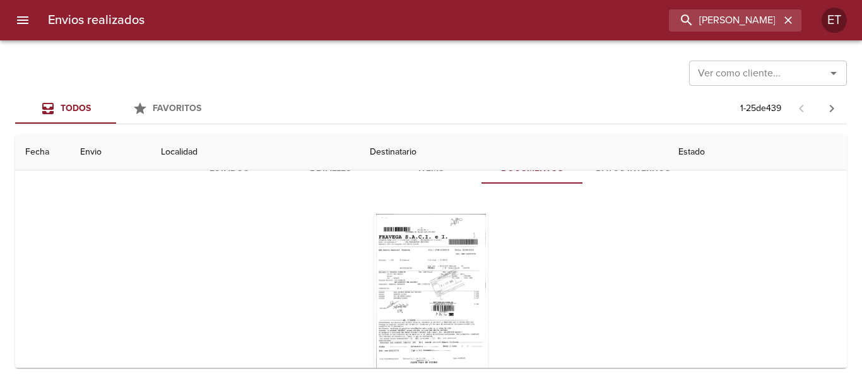
scroll to position [0, 0]
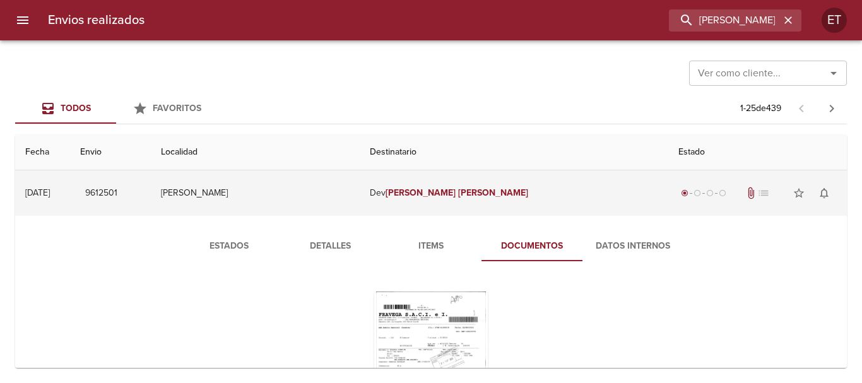
click at [458, 204] on td "Dev [PERSON_NAME]" at bounding box center [514, 192] width 308 height 45
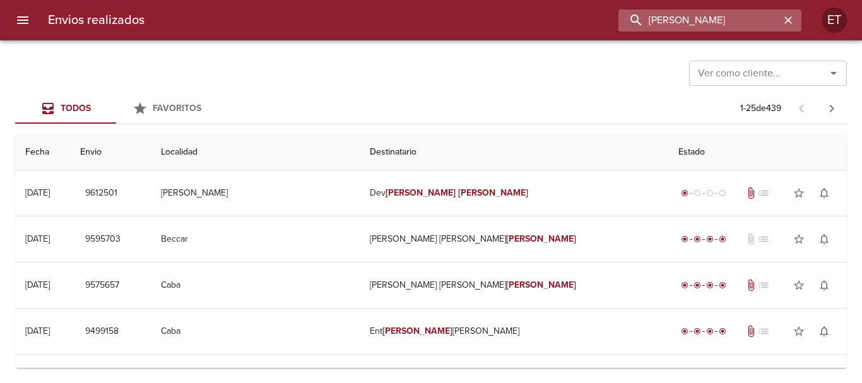
click at [708, 13] on input "[PERSON_NAME]" at bounding box center [698, 20] width 161 height 22
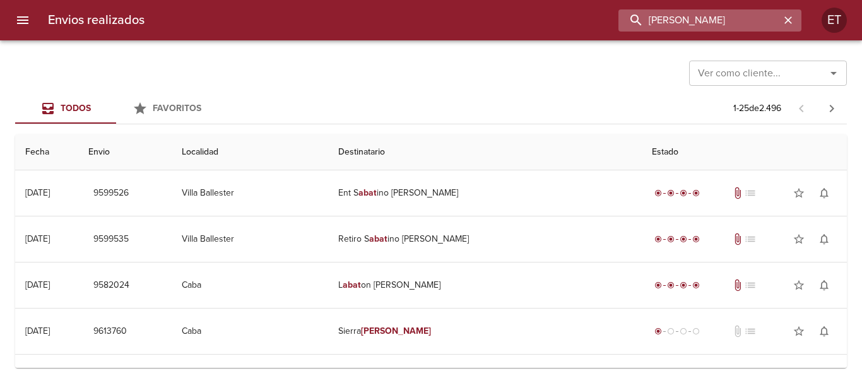
click at [713, 26] on input "[PERSON_NAME]" at bounding box center [698, 20] width 161 height 22
type input "[PERSON_NAME]"
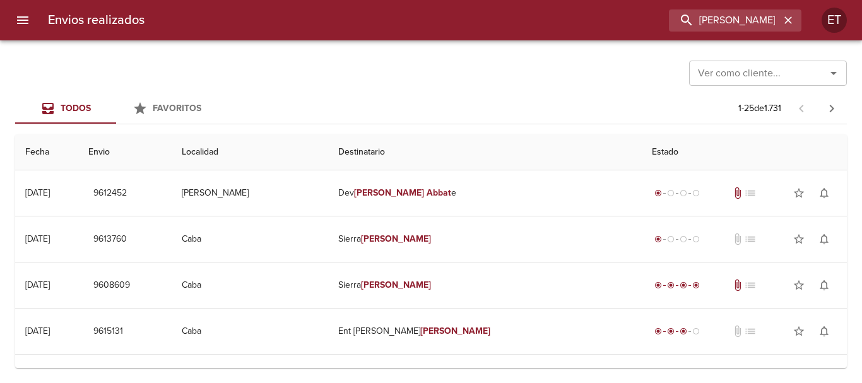
click at [137, 61] on div "Ver como cliente... Ver como cliente..." at bounding box center [430, 72] width 831 height 33
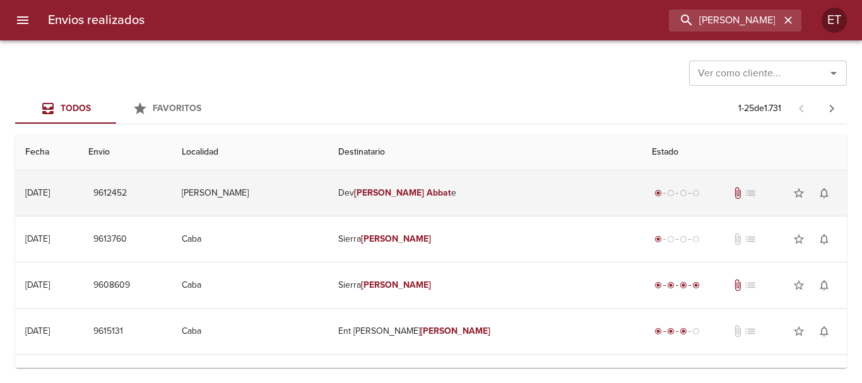
click at [424, 194] on em "[PERSON_NAME]" at bounding box center [389, 192] width 70 height 11
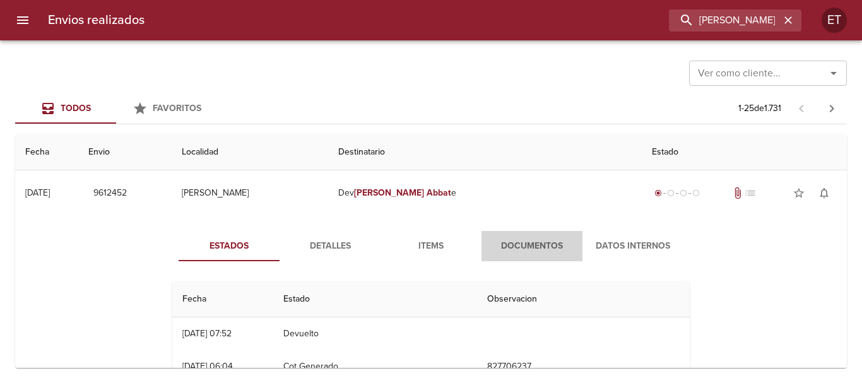
click at [539, 247] on span "Documentos" at bounding box center [532, 246] width 86 height 16
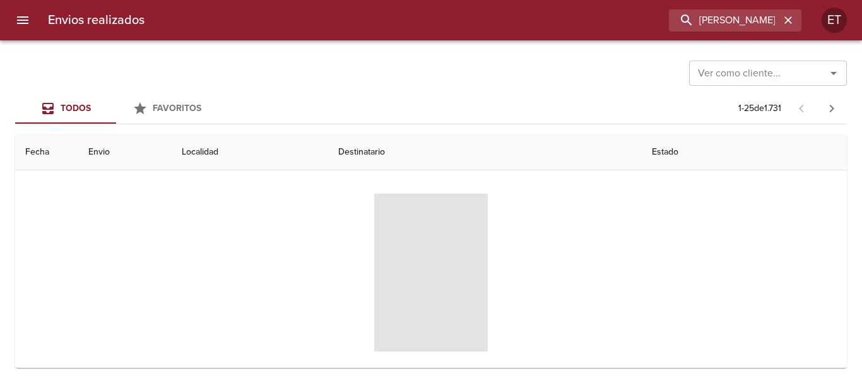
scroll to position [126, 0]
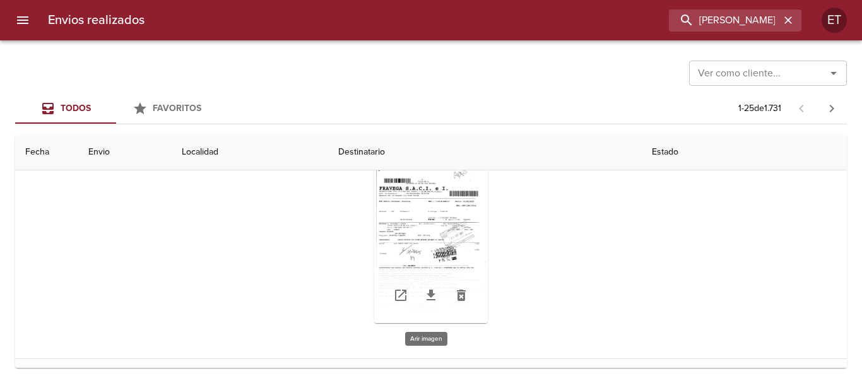
click at [443, 192] on div "Tabla de envíos del cliente" at bounding box center [431, 244] width 114 height 158
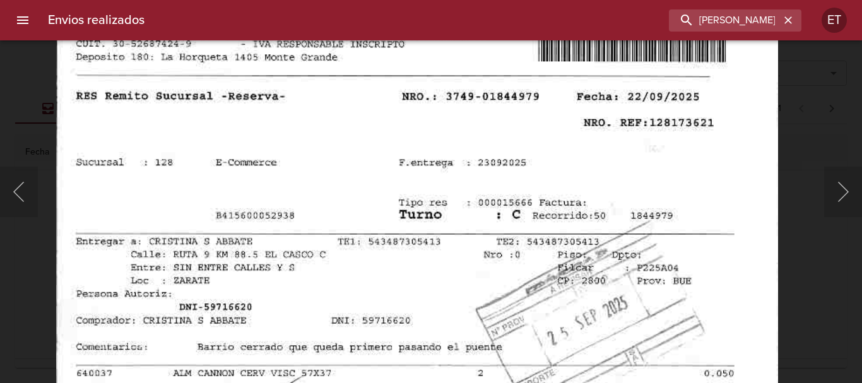
click at [436, 218] on img "Lightbox" at bounding box center [417, 377] width 722 height 1036
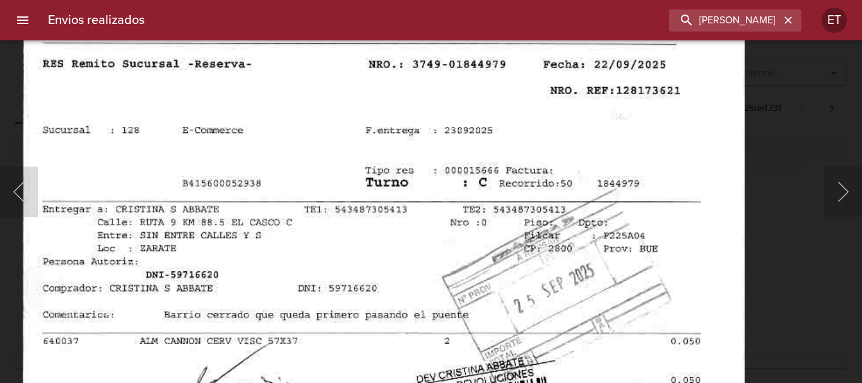
click at [542, 194] on img "Lightbox" at bounding box center [384, 345] width 722 height 1036
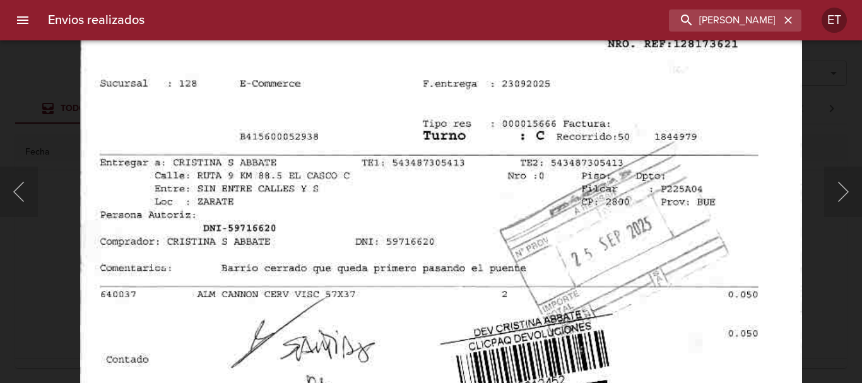
click at [466, 112] on img "Lightbox" at bounding box center [441, 298] width 722 height 1036
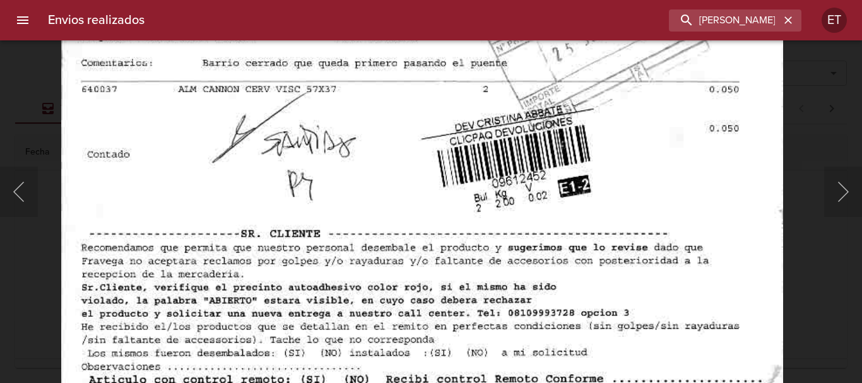
click at [448, 0] on body "Envios realizados [PERSON_NAME] ET Ver como cliente... Ver como cliente... Todo…" at bounding box center [431, 0] width 862 height 0
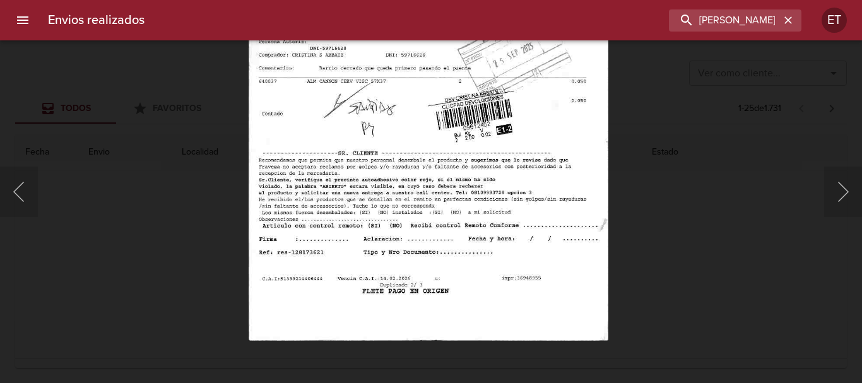
click at [471, 176] on img "Lightbox" at bounding box center [428, 83] width 359 height 516
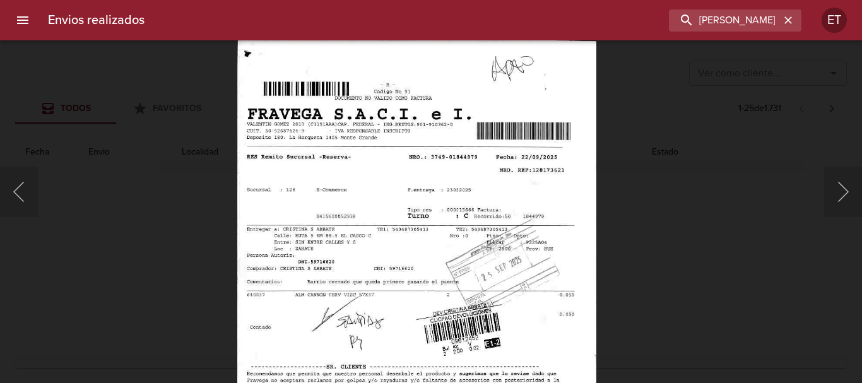
click at [511, 333] on img "Lightbox" at bounding box center [416, 296] width 359 height 516
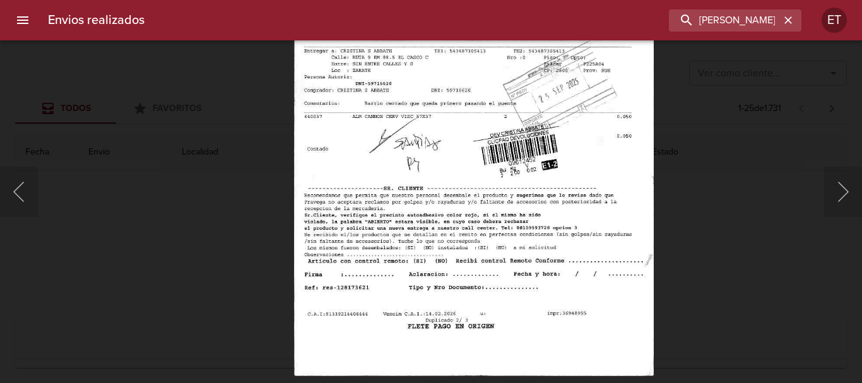
click at [495, 47] on img "Lightbox" at bounding box center [473, 118] width 359 height 516
click at [680, 148] on div "Lightbox" at bounding box center [431, 191] width 862 height 383
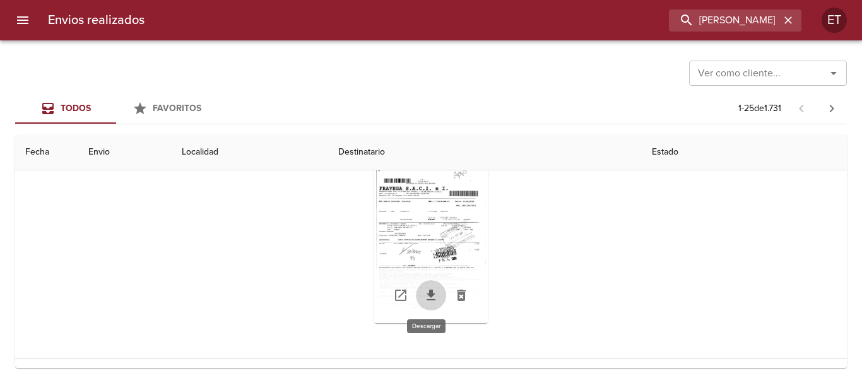
click at [426, 287] on link "Tabla de envíos del cliente" at bounding box center [431, 295] width 30 height 30
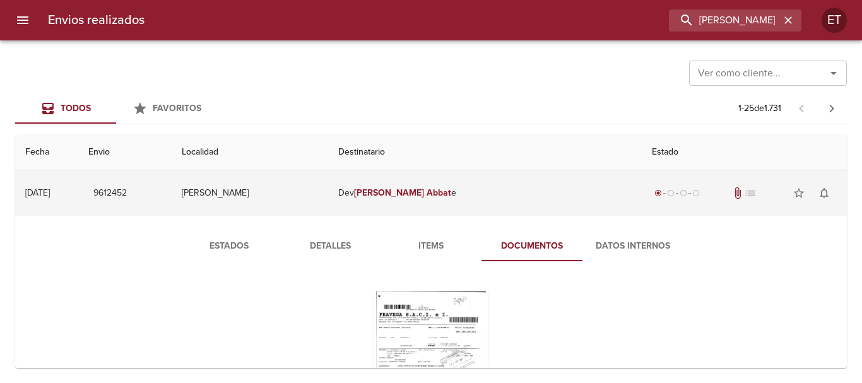
click at [424, 190] on em "[PERSON_NAME]" at bounding box center [389, 192] width 70 height 11
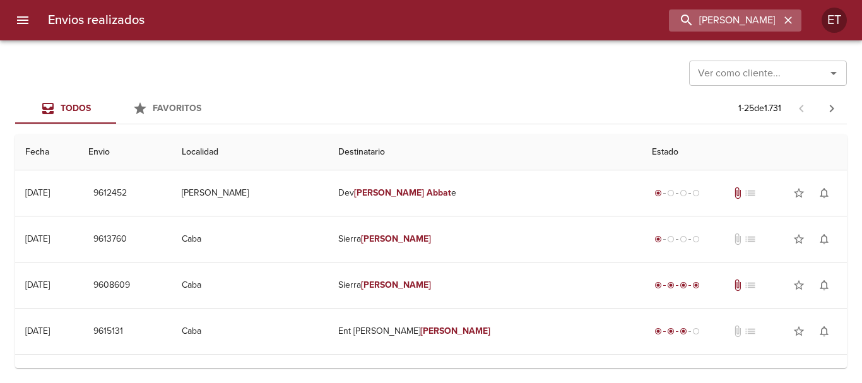
click at [791, 20] on icon "button" at bounding box center [787, 20] width 13 height 13
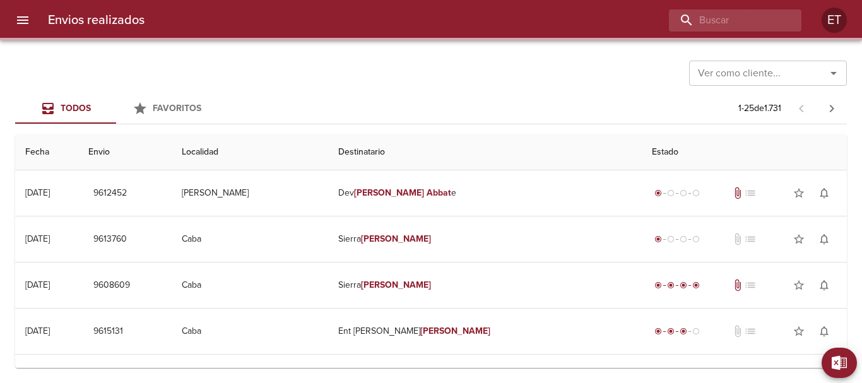
click at [650, 61] on div "Ver como cliente... Ver como cliente..." at bounding box center [430, 72] width 831 height 33
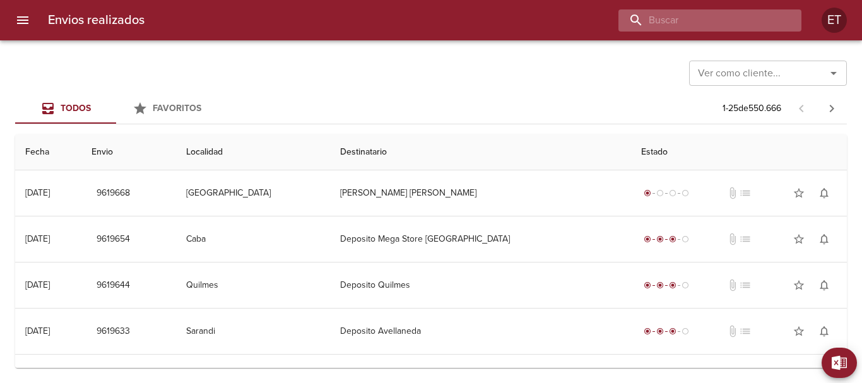
click at [731, 15] on input "buscar" at bounding box center [698, 20] width 161 height 22
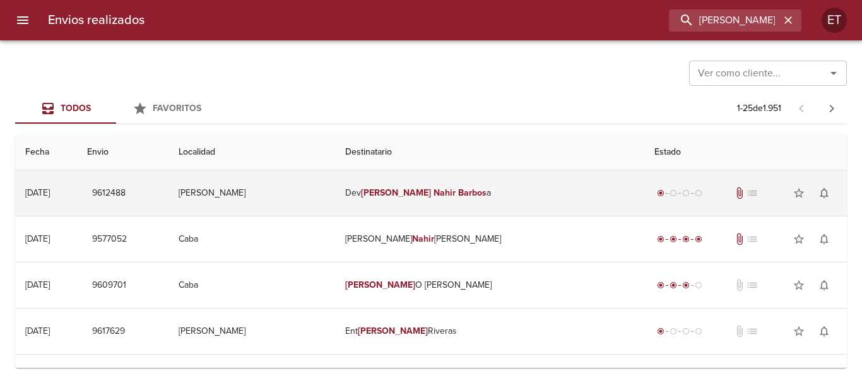
click at [498, 186] on td "Dev [PERSON_NAME] a" at bounding box center [489, 192] width 309 height 45
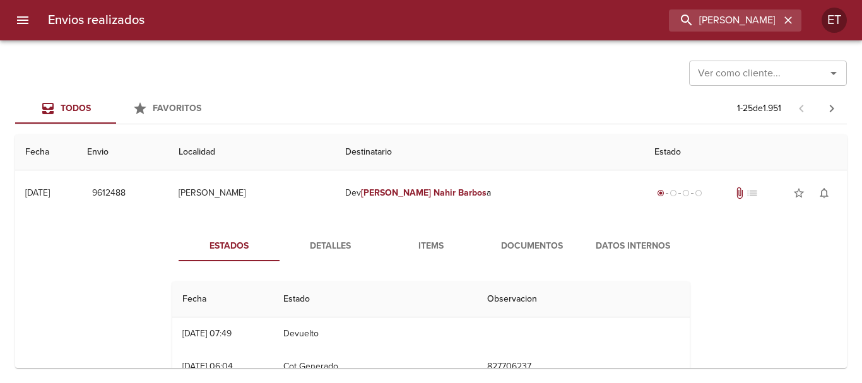
click at [518, 238] on span "Documentos" at bounding box center [532, 246] width 86 height 16
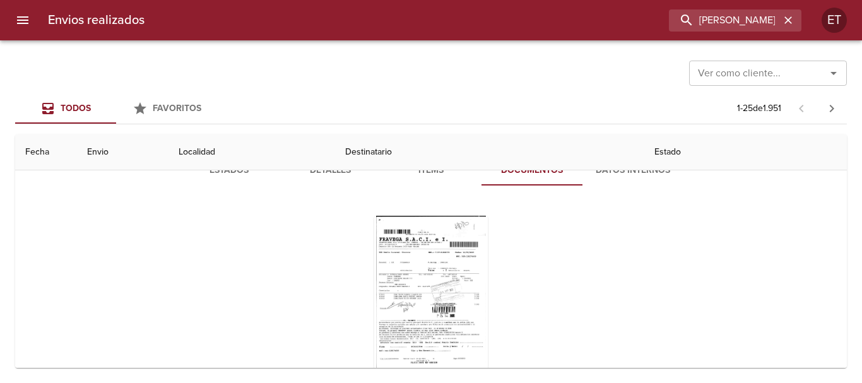
scroll to position [63, 0]
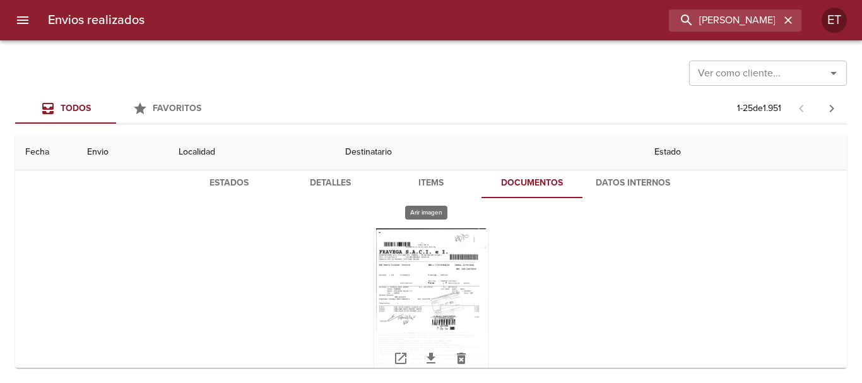
click at [428, 259] on div "Tabla de envíos del cliente" at bounding box center [431, 307] width 114 height 158
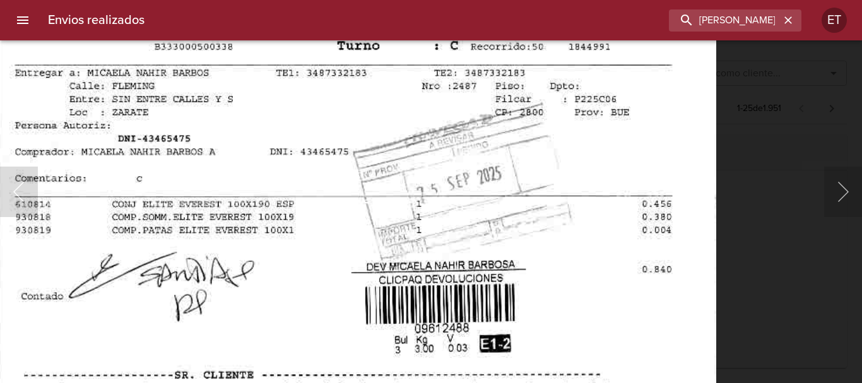
click at [481, 230] on img "Lightbox" at bounding box center [356, 206] width 720 height 1036
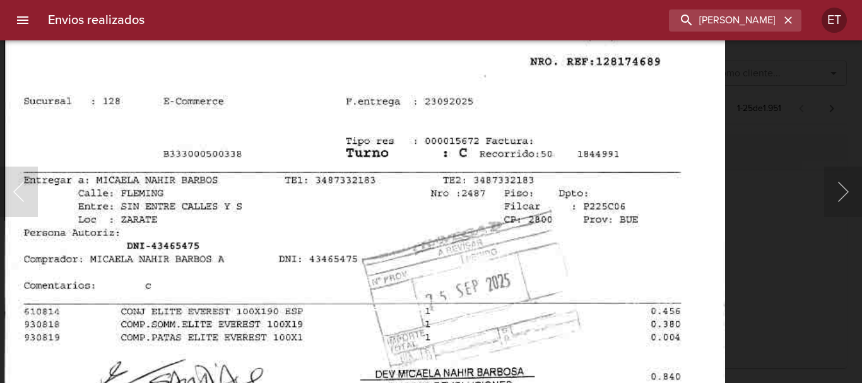
click at [464, 218] on img "Lightbox" at bounding box center [364, 313] width 720 height 1036
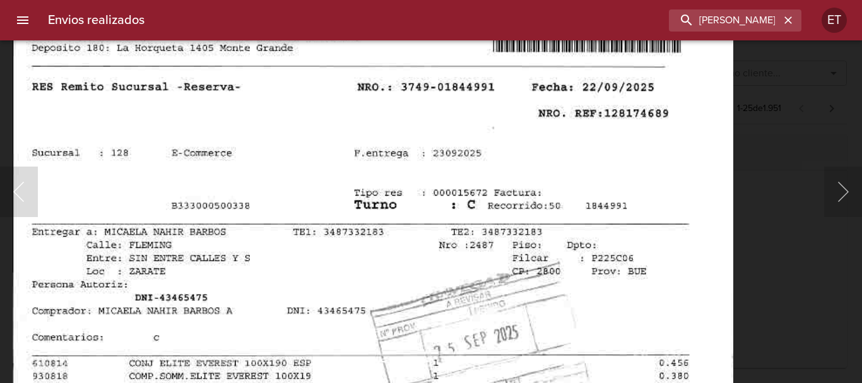
click at [815, 105] on div "Lightbox" at bounding box center [431, 191] width 862 height 383
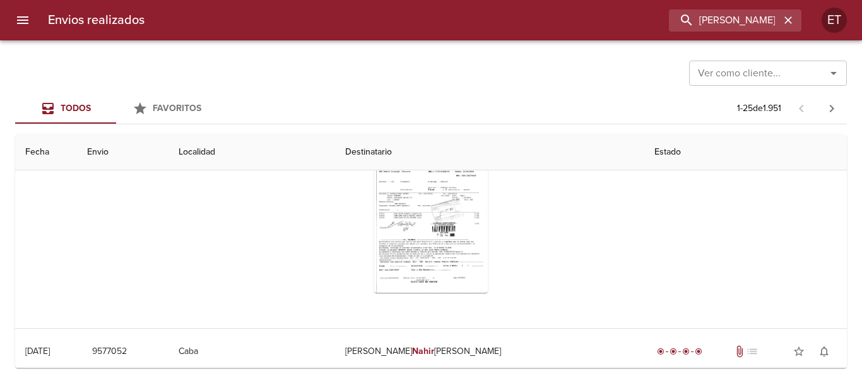
scroll to position [189, 0]
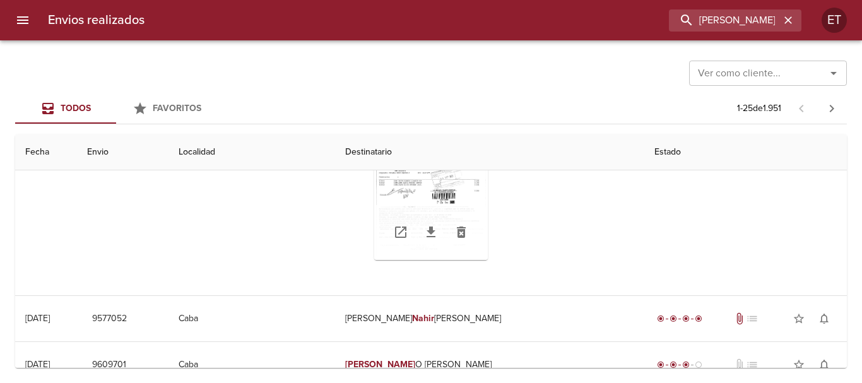
click at [426, 216] on div "Tabla de envíos del cliente" at bounding box center [431, 233] width 114 height 56
click at [430, 246] on link "Tabla de envíos del cliente" at bounding box center [431, 232] width 30 height 30
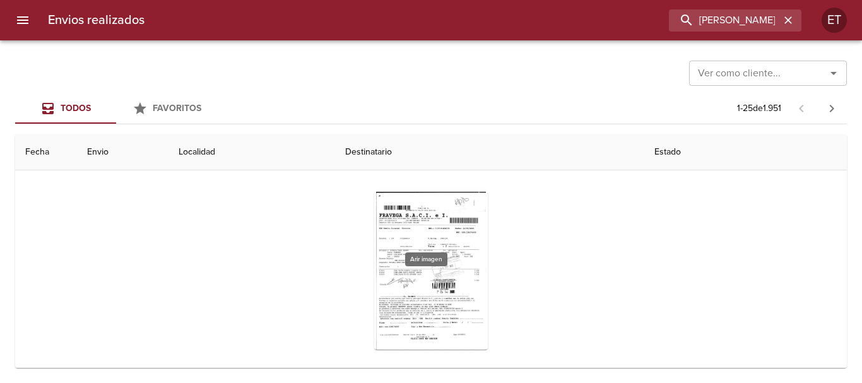
scroll to position [0, 0]
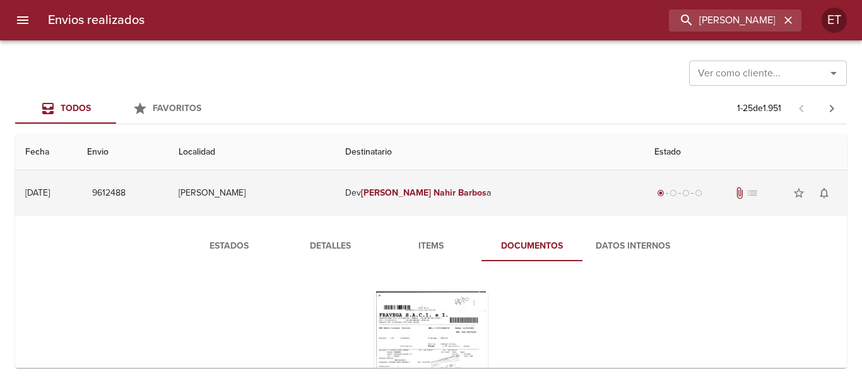
click at [515, 193] on td "Dev [PERSON_NAME] a" at bounding box center [489, 192] width 309 height 45
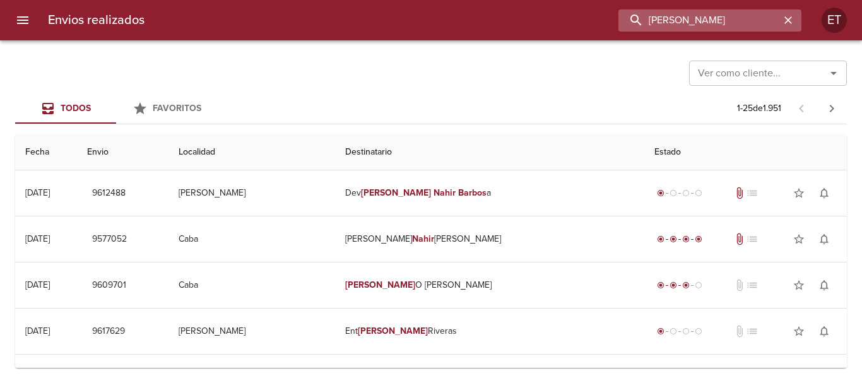
click at [747, 16] on input "[PERSON_NAME]" at bounding box center [698, 20] width 161 height 22
paste input "[PERSON_NAME]"
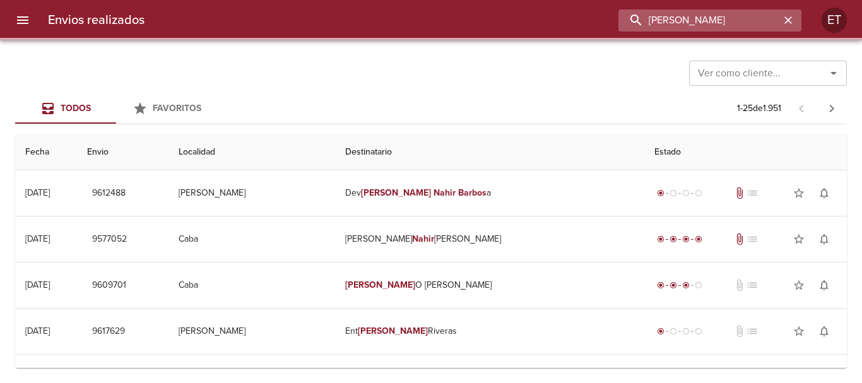
drag, startPoint x: 740, startPoint y: 20, endPoint x: 712, endPoint y: 21, distance: 27.8
click at [712, 21] on input "[PERSON_NAME]" at bounding box center [698, 20] width 161 height 22
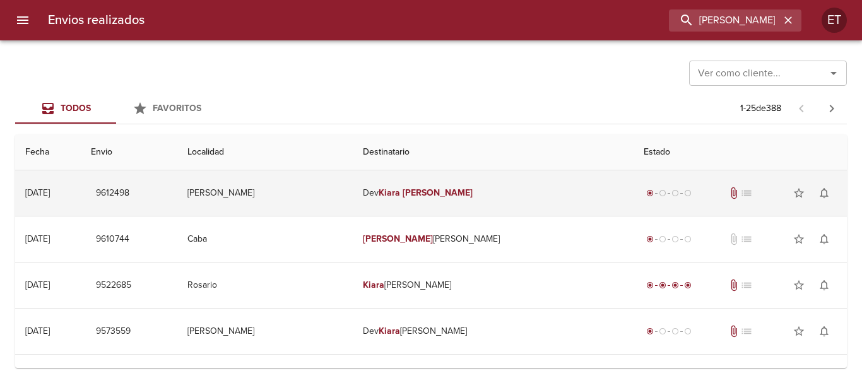
click at [494, 208] on td "[PERSON_NAME]" at bounding box center [493, 192] width 280 height 45
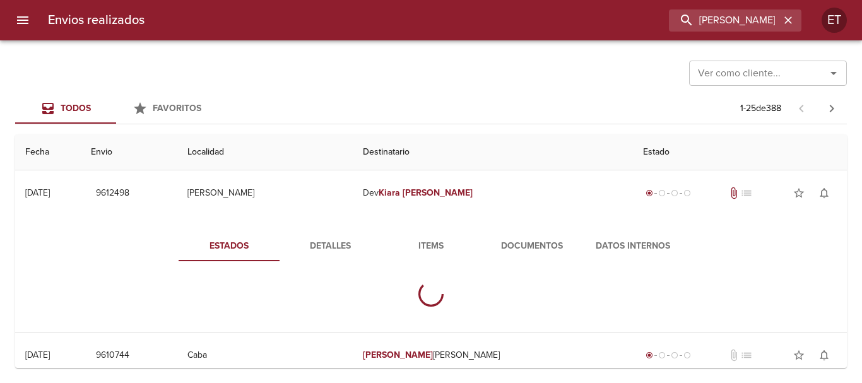
click at [497, 263] on div "Estados Detalles Items Documentos Datos Internos" at bounding box center [430, 274] width 555 height 86
click at [501, 245] on span "Documentos" at bounding box center [532, 246] width 86 height 16
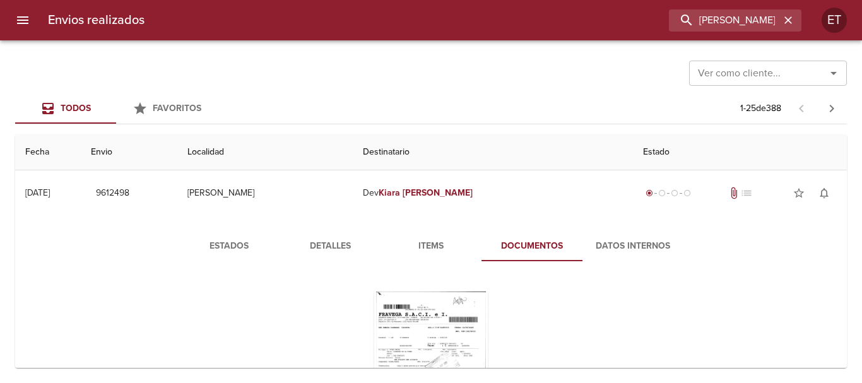
click at [472, 271] on div "Estados Detalles Items Documentos Datos Internos" at bounding box center [430, 350] width 555 height 238
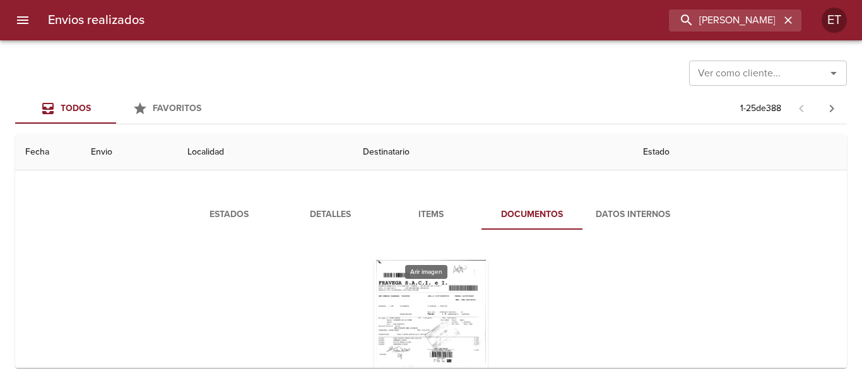
scroll to position [126, 0]
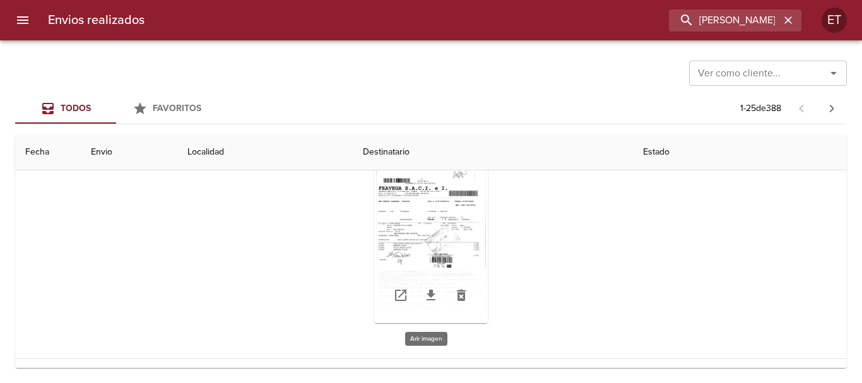
click at [411, 225] on div "Tabla de envíos del cliente" at bounding box center [431, 244] width 114 height 158
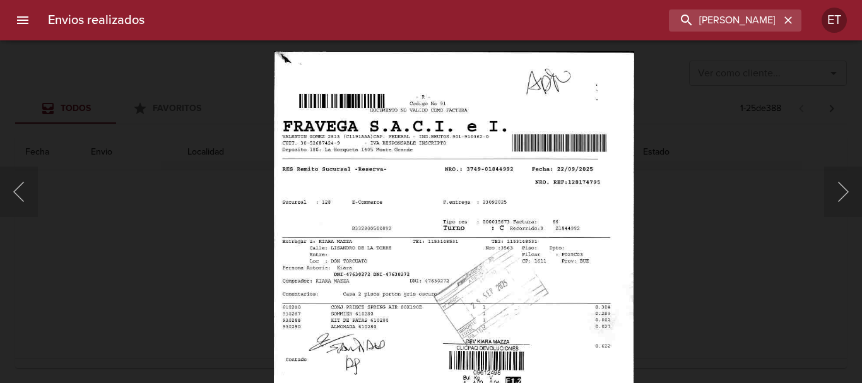
click at [467, 234] on img "Lightbox" at bounding box center [454, 309] width 360 height 516
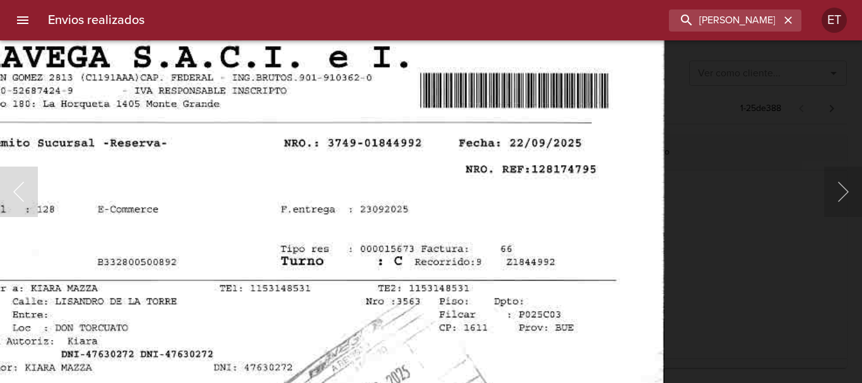
drag, startPoint x: 725, startPoint y: 224, endPoint x: 638, endPoint y: 260, distance: 95.0
click at [723, 223] on div "Lightbox" at bounding box center [431, 191] width 862 height 383
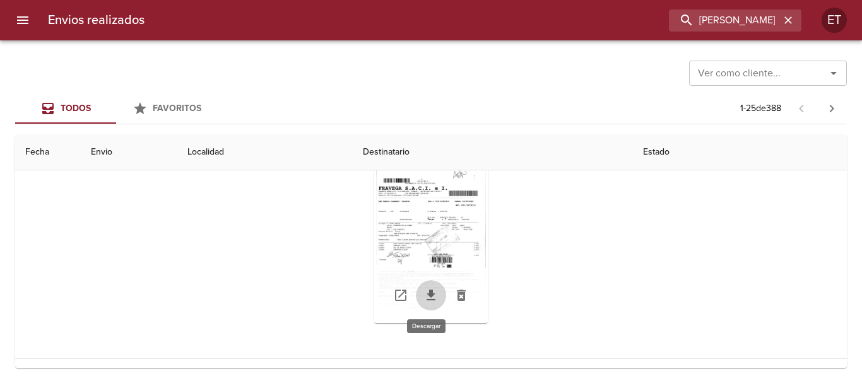
click at [429, 296] on icon "Tabla de envíos del cliente" at bounding box center [430, 295] width 15 height 15
click at [419, 101] on div "Todos Favoritos 1 - 25 de 388" at bounding box center [430, 108] width 831 height 30
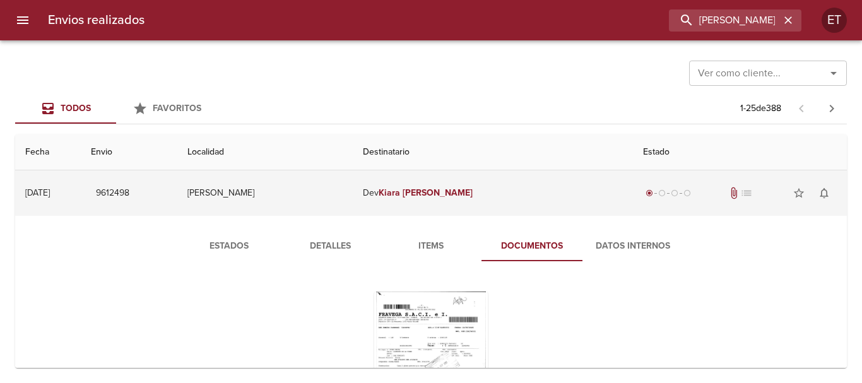
click at [455, 199] on td "[PERSON_NAME]" at bounding box center [493, 192] width 280 height 45
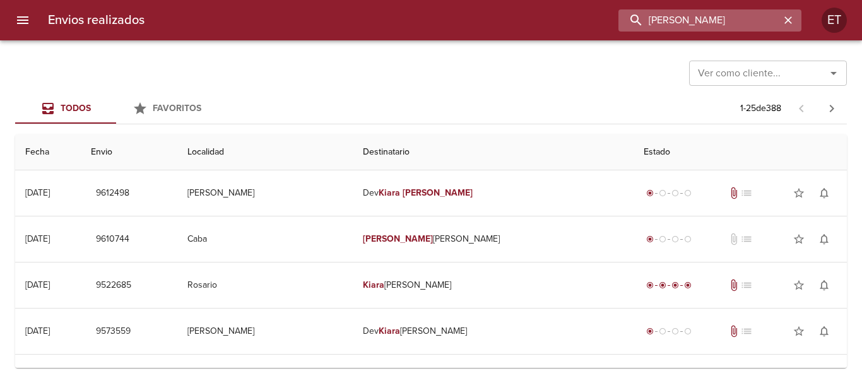
click at [761, 23] on input "[PERSON_NAME]" at bounding box center [698, 20] width 161 height 22
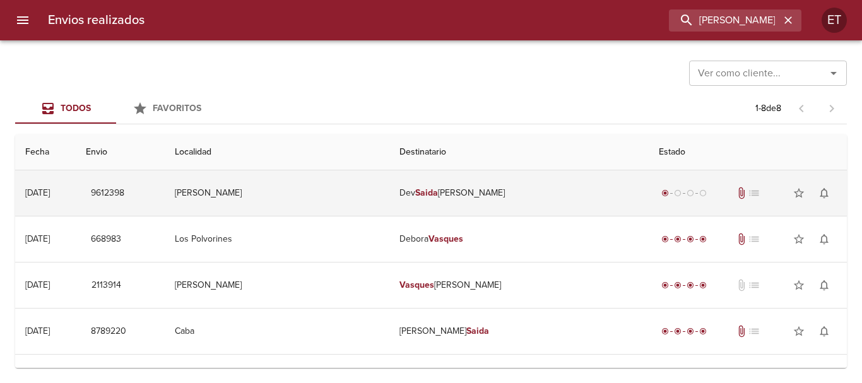
click at [587, 202] on td "[PERSON_NAME]" at bounding box center [518, 192] width 259 height 45
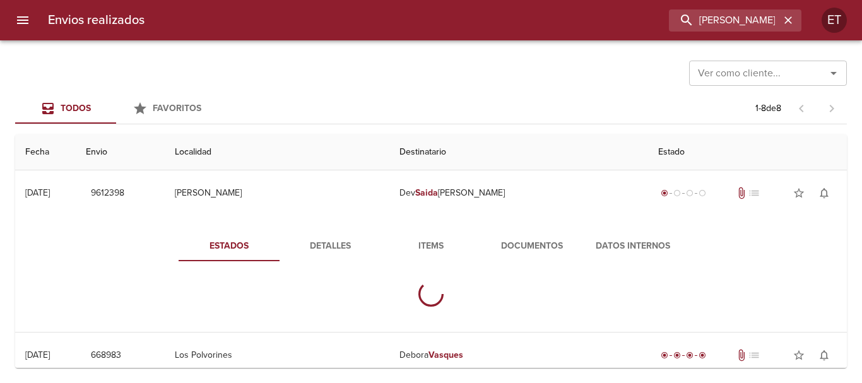
click at [519, 240] on span "Documentos" at bounding box center [532, 246] width 86 height 16
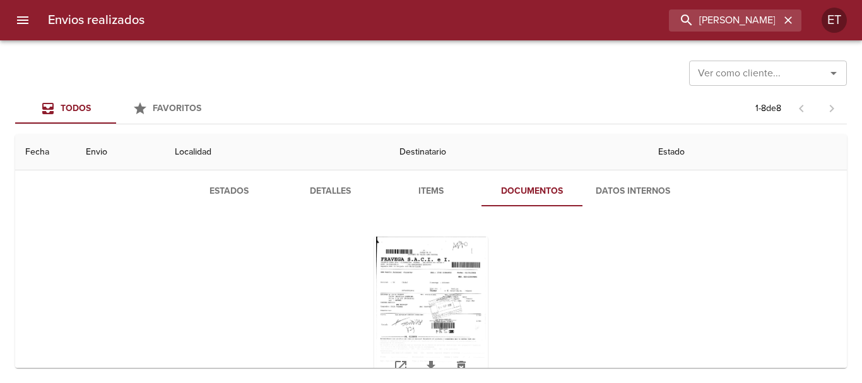
scroll to position [126, 0]
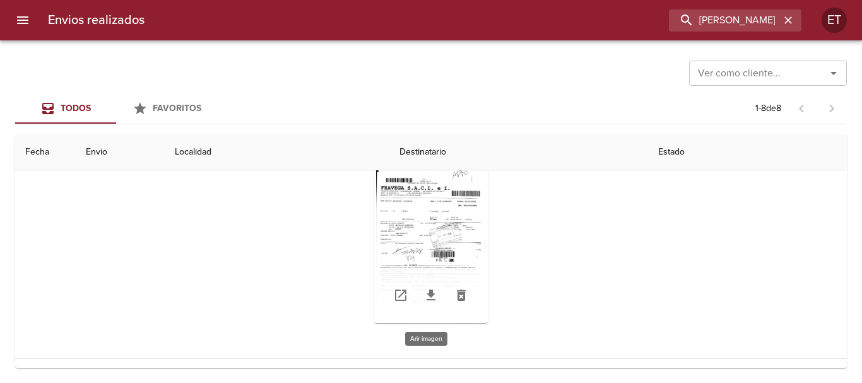
click at [428, 200] on div "Tabla de envíos del cliente" at bounding box center [431, 244] width 114 height 158
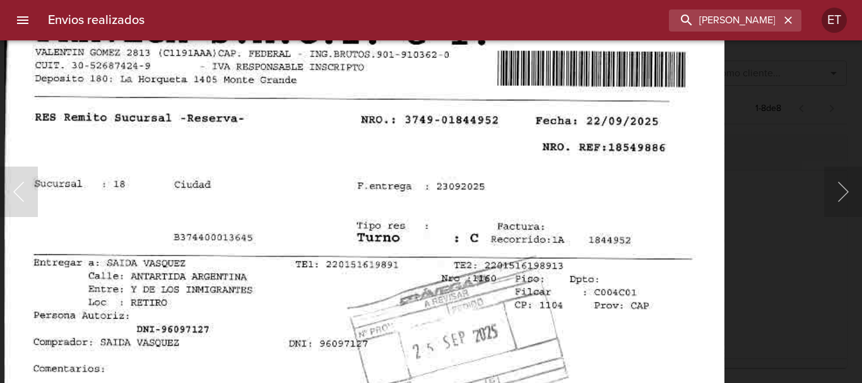
click at [795, 257] on div "Lightbox" at bounding box center [431, 191] width 862 height 383
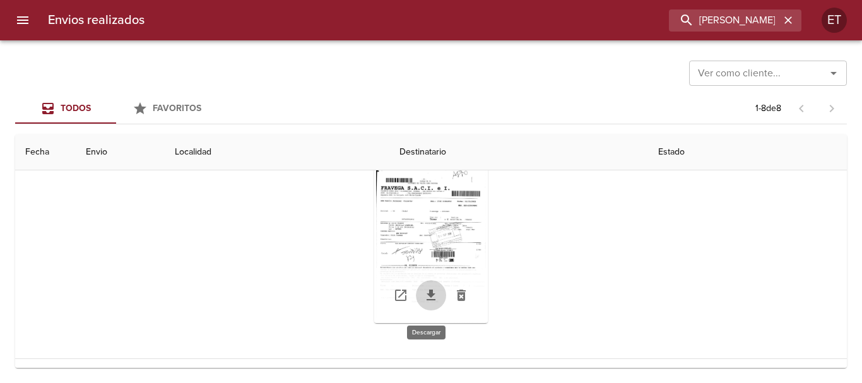
click at [419, 286] on link "Tabla de envíos del cliente" at bounding box center [431, 295] width 30 height 30
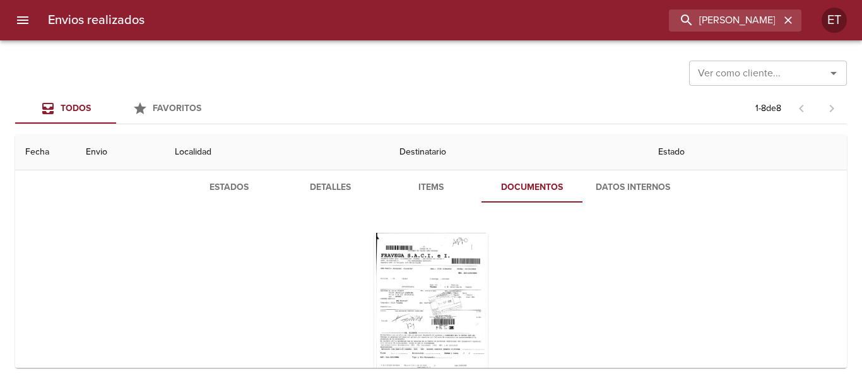
scroll to position [0, 0]
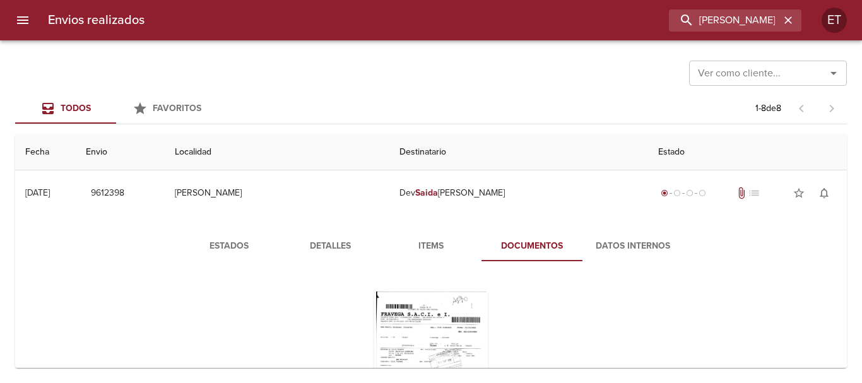
click at [758, 33] on div "Envios realizados [PERSON_NAME] ET" at bounding box center [431, 20] width 862 height 40
click at [752, 24] on input "[PERSON_NAME]" at bounding box center [698, 20] width 161 height 22
click at [751, 24] on input "[PERSON_NAME]" at bounding box center [698, 20] width 161 height 22
paste input "[PERSON_NAME]"
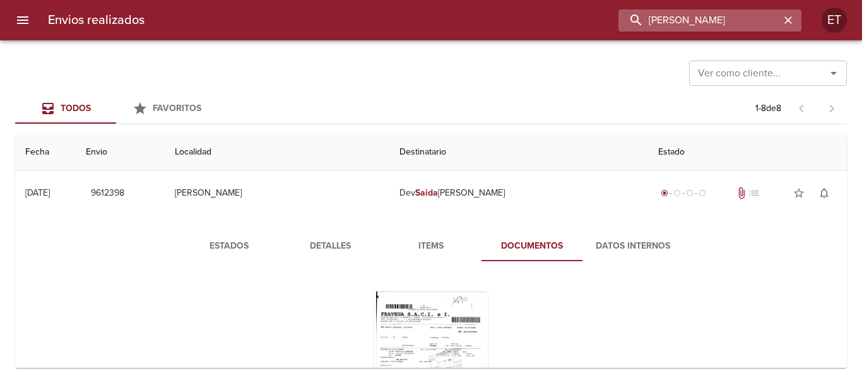
scroll to position [0, 1]
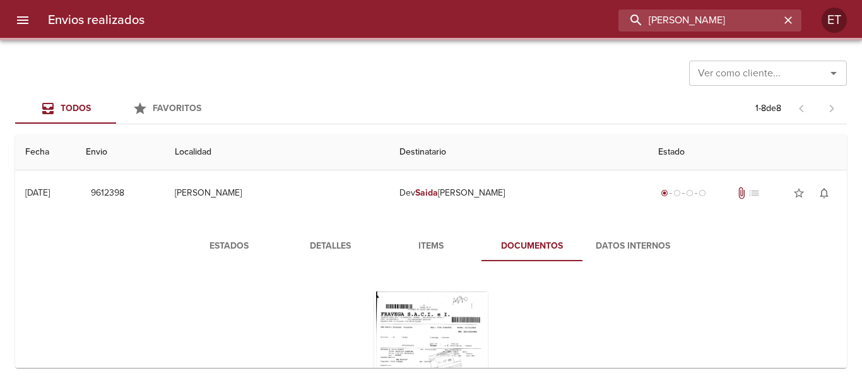
drag, startPoint x: 768, startPoint y: 19, endPoint x: 801, endPoint y: 33, distance: 35.9
click at [800, 33] on div "Envios realizados [PERSON_NAME] ET" at bounding box center [431, 20] width 862 height 40
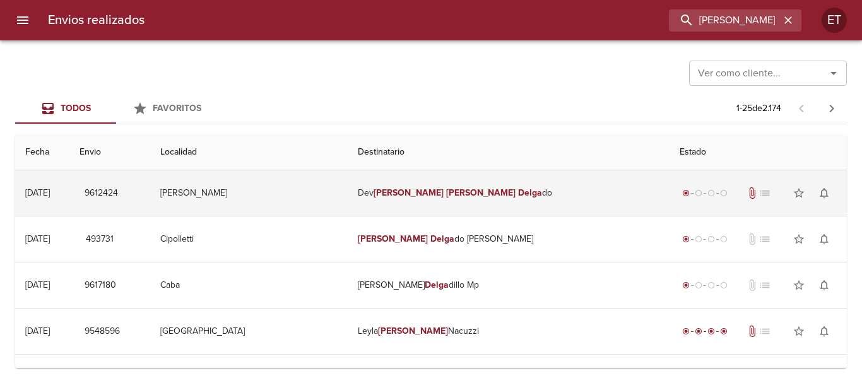
click at [544, 206] on td "[PERSON_NAME] do" at bounding box center [509, 192] width 322 height 45
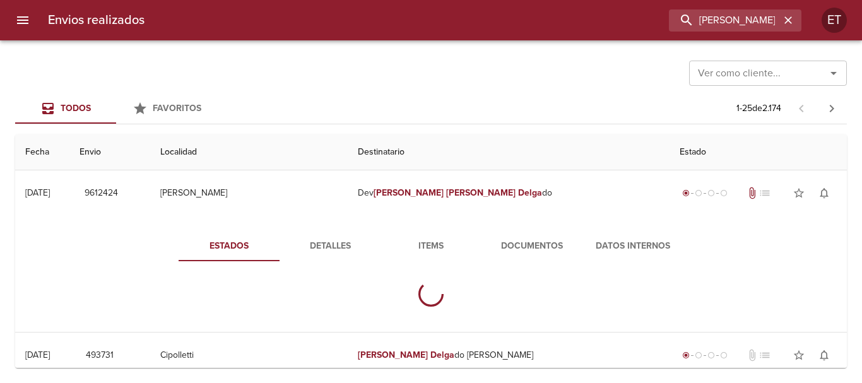
scroll to position [63, 0]
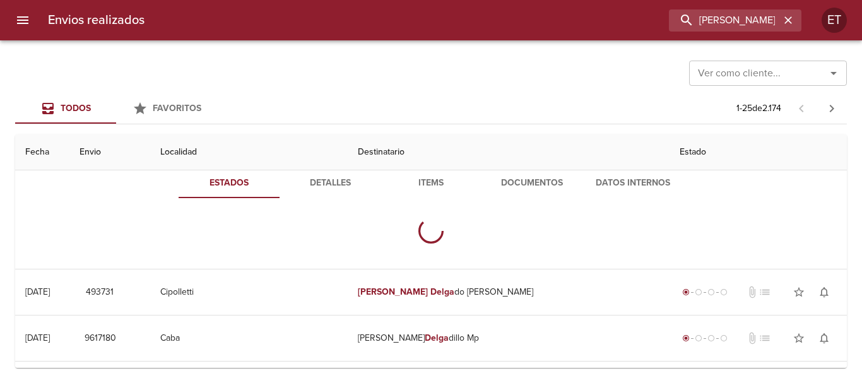
click at [527, 160] on th "Destinatario" at bounding box center [509, 152] width 322 height 36
click at [536, 177] on span "Documentos" at bounding box center [532, 183] width 86 height 16
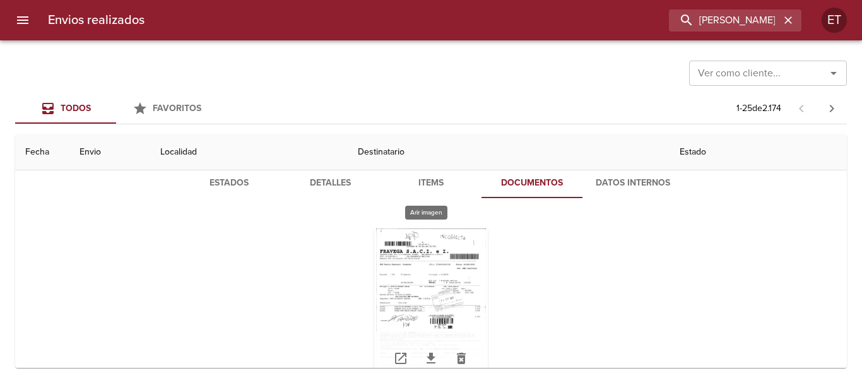
click at [423, 240] on div "Tabla de envíos del cliente" at bounding box center [431, 307] width 114 height 158
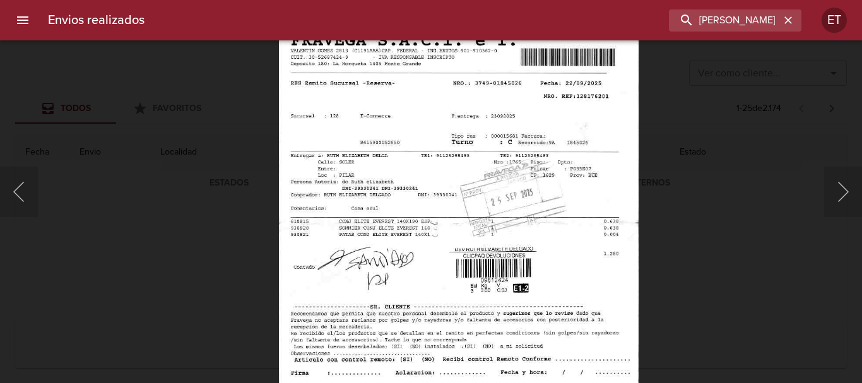
click at [482, 120] on img "Lightbox" at bounding box center [459, 223] width 360 height 516
click at [738, 213] on div "Lightbox" at bounding box center [431, 191] width 862 height 383
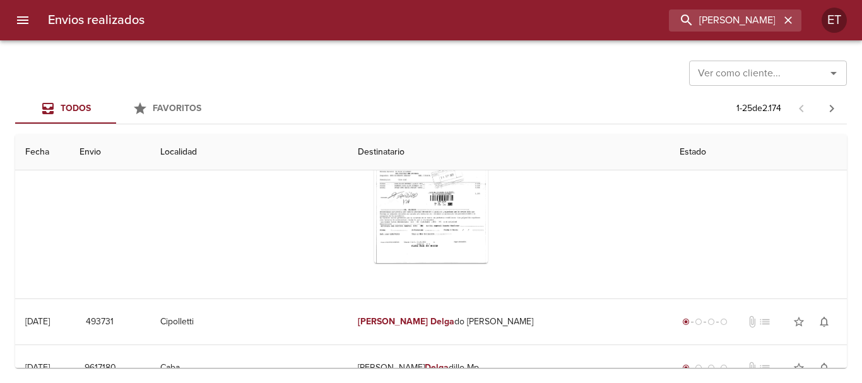
scroll to position [189, 0]
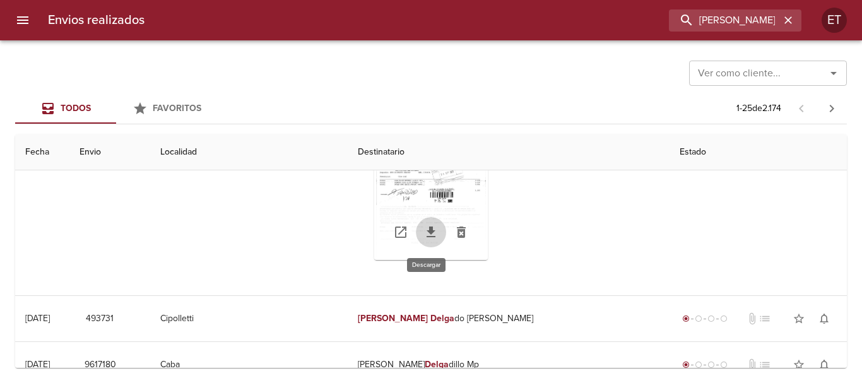
click at [426, 237] on icon "Tabla de envíos del cliente" at bounding box center [430, 231] width 9 height 11
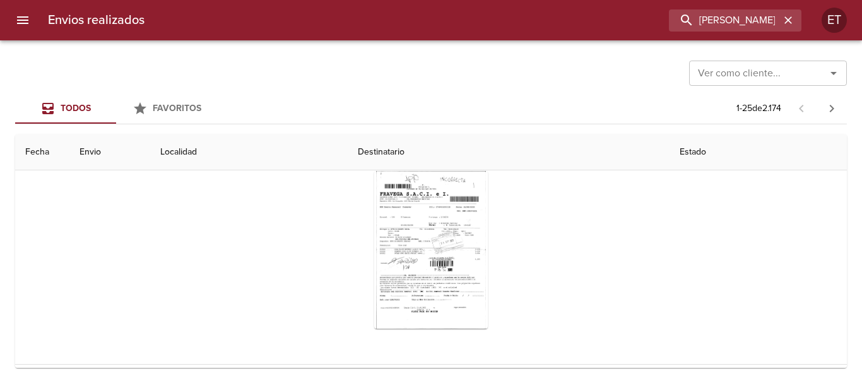
scroll to position [0, 0]
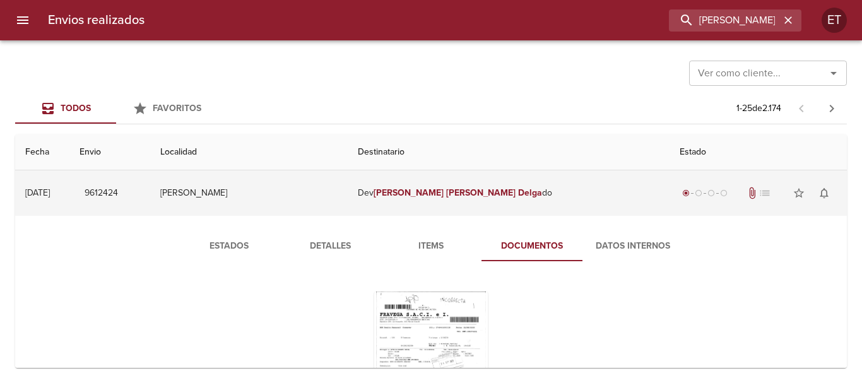
click at [494, 201] on td "[PERSON_NAME] do" at bounding box center [509, 192] width 322 height 45
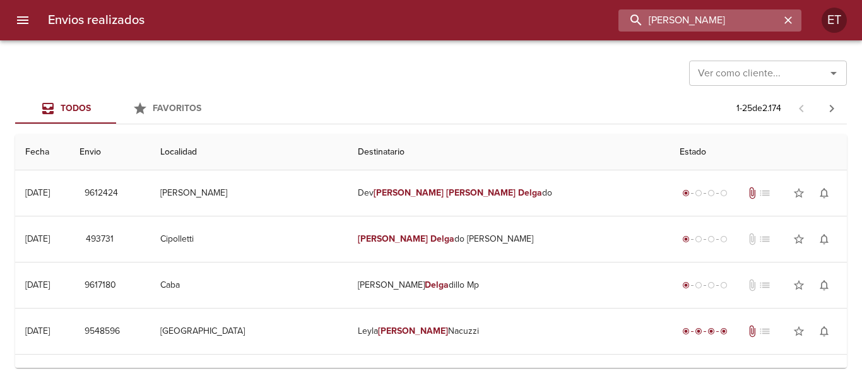
click at [739, 18] on input "[PERSON_NAME]" at bounding box center [698, 20] width 161 height 22
paste input "[PERSON_NAME]"
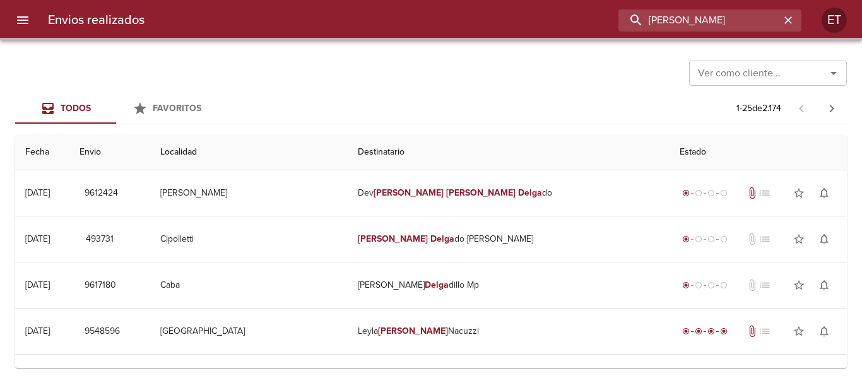
drag, startPoint x: 739, startPoint y: 18, endPoint x: 801, endPoint y: 34, distance: 63.9
click at [801, 34] on div "Envios realizados [PERSON_NAME] ET" at bounding box center [431, 20] width 862 height 40
type input "[PERSON_NAME]"
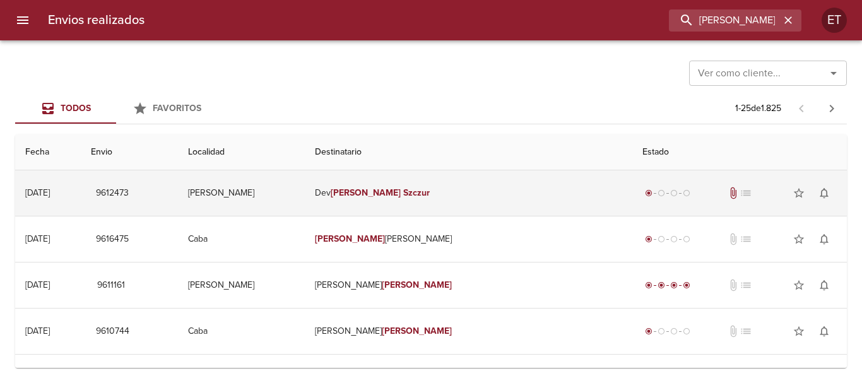
click at [430, 190] on em "Szczur" at bounding box center [416, 192] width 26 height 11
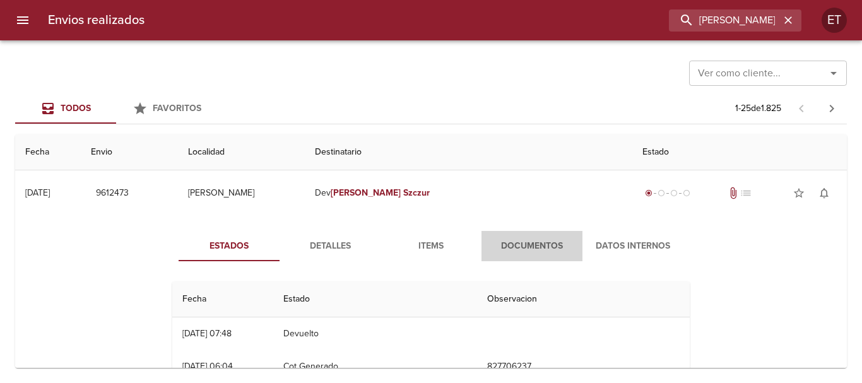
click at [518, 249] on span "Documentos" at bounding box center [532, 246] width 86 height 16
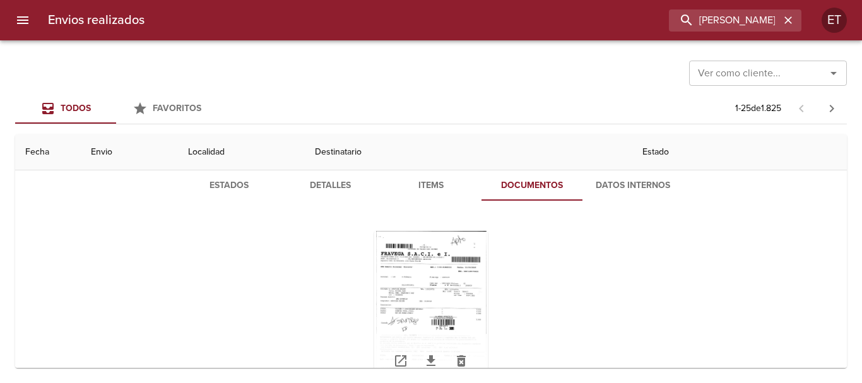
scroll to position [126, 0]
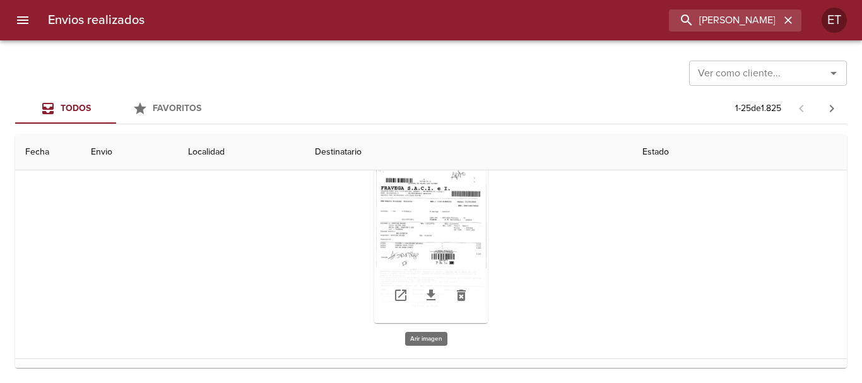
click at [420, 209] on div "Tabla de envíos del cliente" at bounding box center [431, 244] width 114 height 158
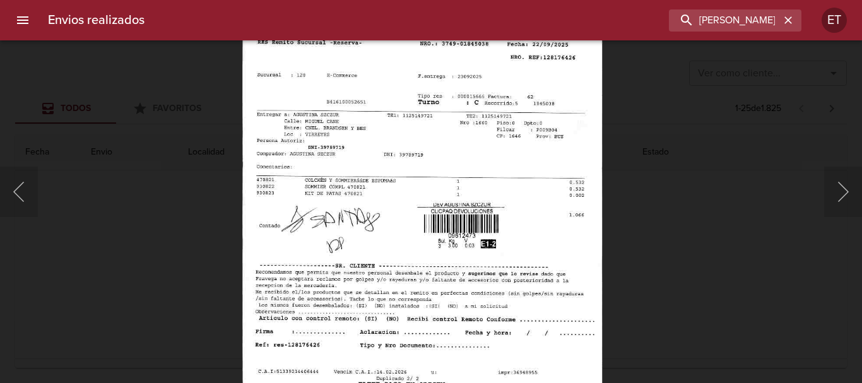
click at [455, 65] on img "Lightbox" at bounding box center [422, 183] width 360 height 516
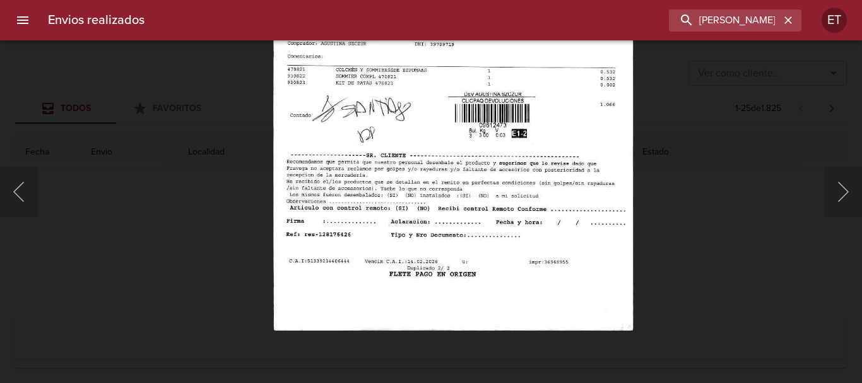
click at [512, 0] on body "Envios realizados [PERSON_NAME] ET Ver como cliente... Ver como cliente... Todo…" at bounding box center [431, 0] width 862 height 0
click at [725, 232] on div "Lightbox" at bounding box center [431, 191] width 862 height 383
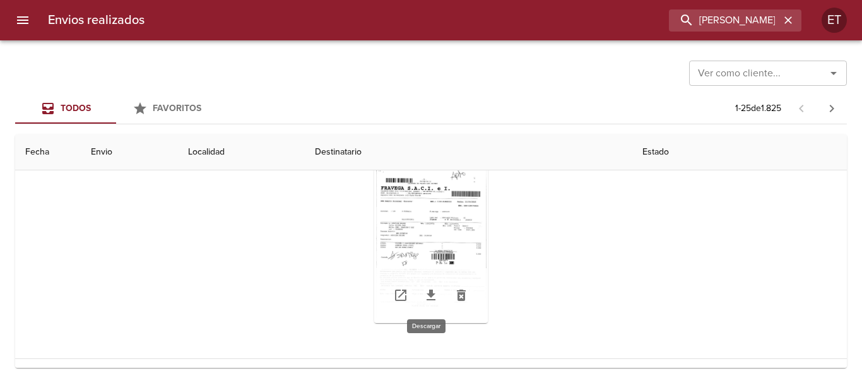
click at [426, 293] on icon "Tabla de envíos del cliente" at bounding box center [430, 294] width 9 height 11
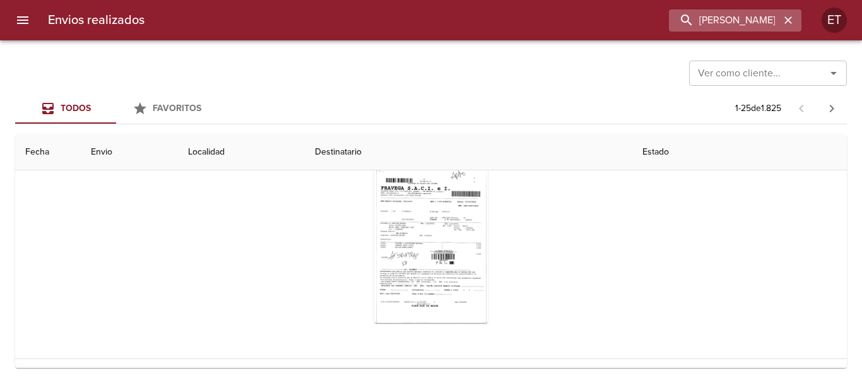
click at [787, 11] on div "[PERSON_NAME]" at bounding box center [735, 20] width 132 height 22
click at [786, 18] on icon "button" at bounding box center [788, 20] width 8 height 8
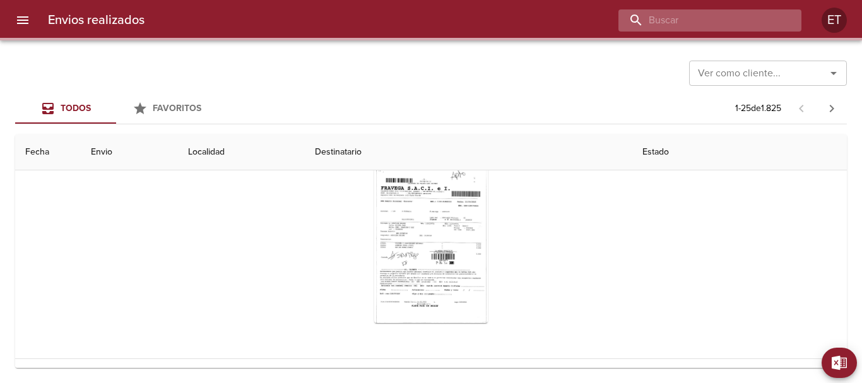
click at [740, 15] on input "buscar" at bounding box center [698, 20] width 161 height 22
paste input "[PERSON_NAME]"
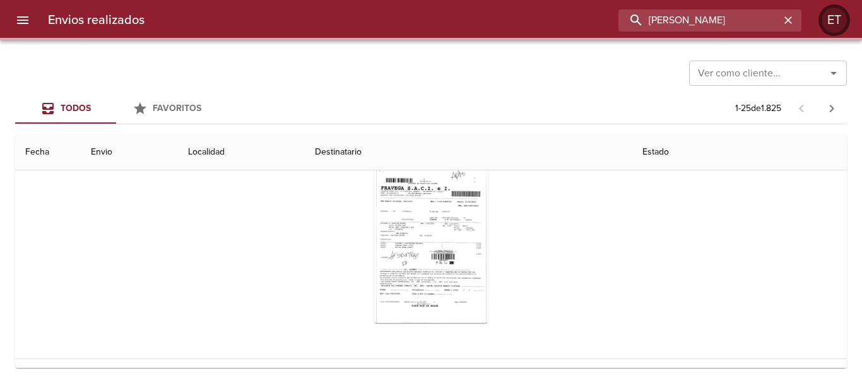
drag, startPoint x: 761, startPoint y: 21, endPoint x: 826, endPoint y: 31, distance: 65.7
click at [822, 29] on div "Envios realizados [PERSON_NAME] ET" at bounding box center [431, 20] width 862 height 40
type input "[PERSON_NAME]"
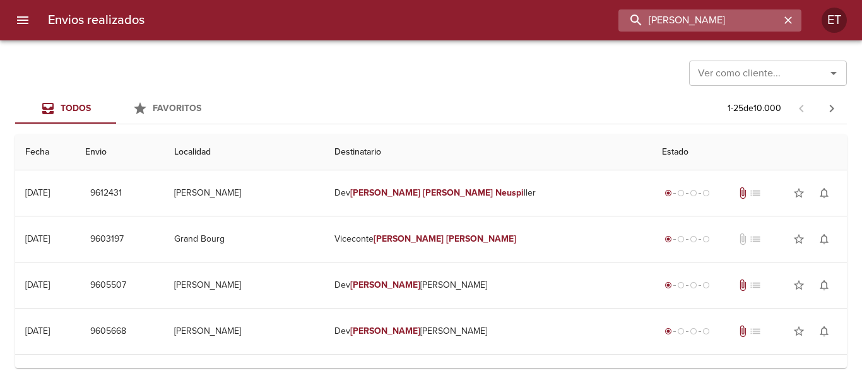
click at [683, 14] on input "[PERSON_NAME]" at bounding box center [698, 20] width 161 height 22
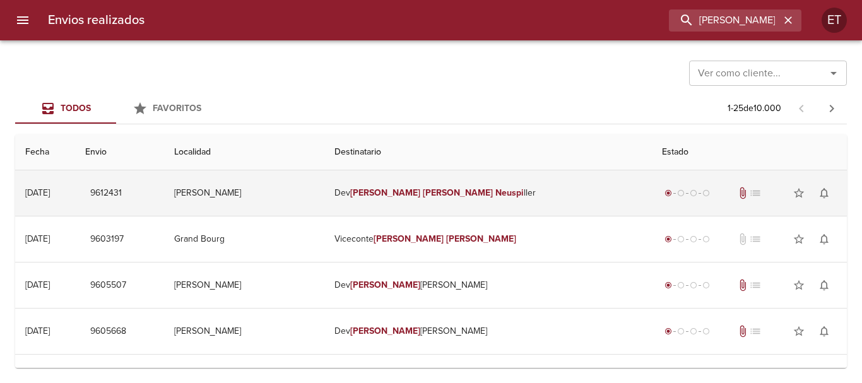
click at [494, 207] on td "Dev [PERSON_NAME] Neuspi ller" at bounding box center [487, 192] width 327 height 45
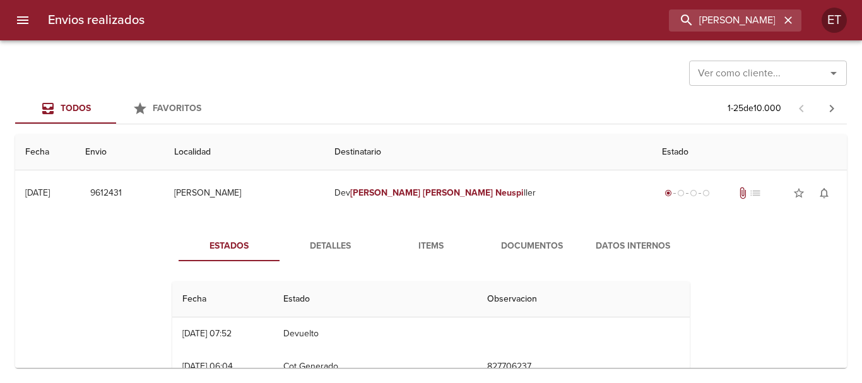
click at [513, 228] on div "Estados Detalles Items Documentos Datos Internos Fecha Estado Observacion 26/09…" at bounding box center [430, 361] width 811 height 291
click at [517, 238] on span "Documentos" at bounding box center [532, 246] width 86 height 16
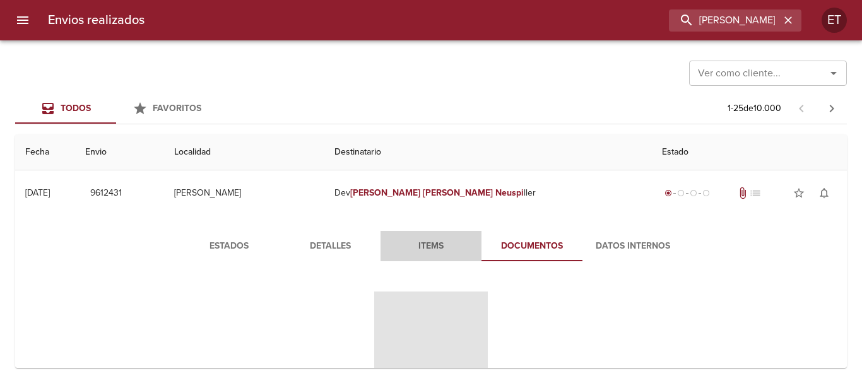
click at [423, 243] on span "Items" at bounding box center [431, 246] width 86 height 16
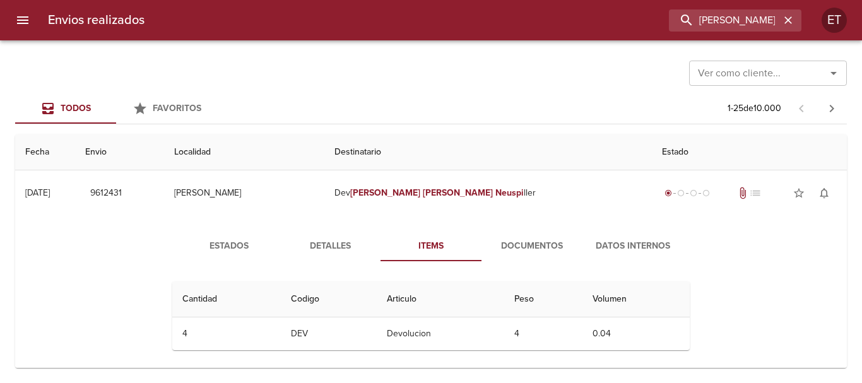
click at [329, 253] on span "Detalles" at bounding box center [330, 246] width 86 height 16
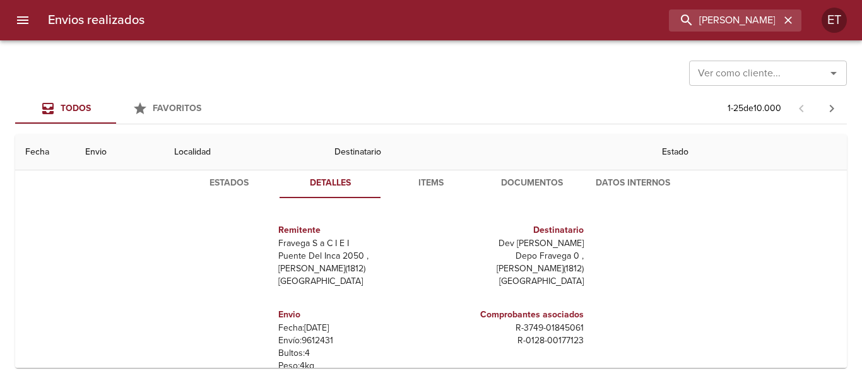
click at [517, 188] on span "Documentos" at bounding box center [532, 183] width 86 height 16
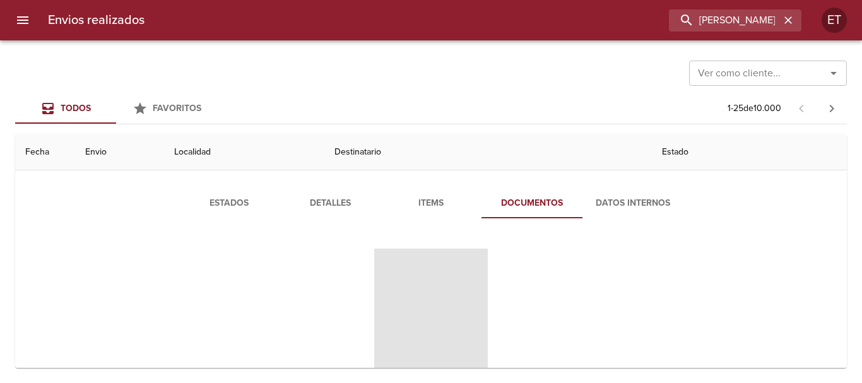
scroll to position [63, 0]
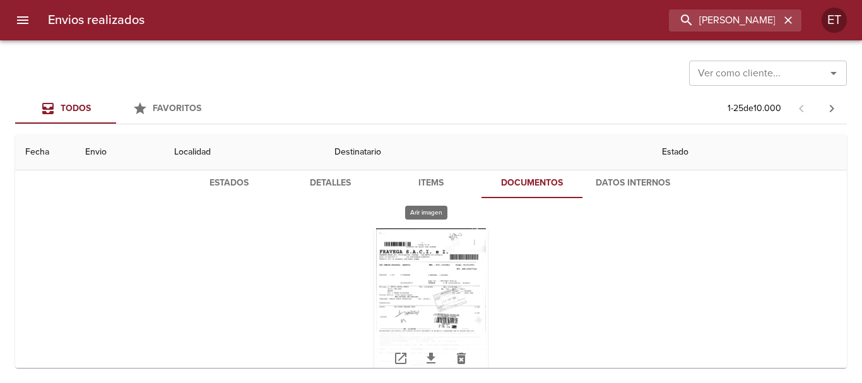
click at [401, 268] on div "Tabla de envíos del cliente" at bounding box center [431, 307] width 114 height 158
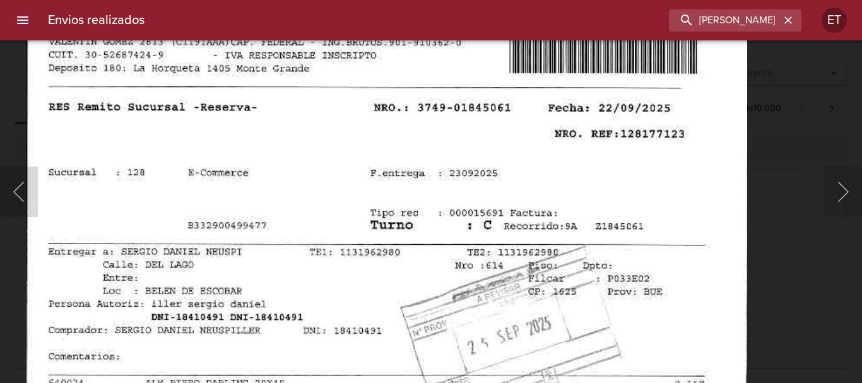
click at [407, 281] on img "Lightbox" at bounding box center [386, 386] width 720 height 1036
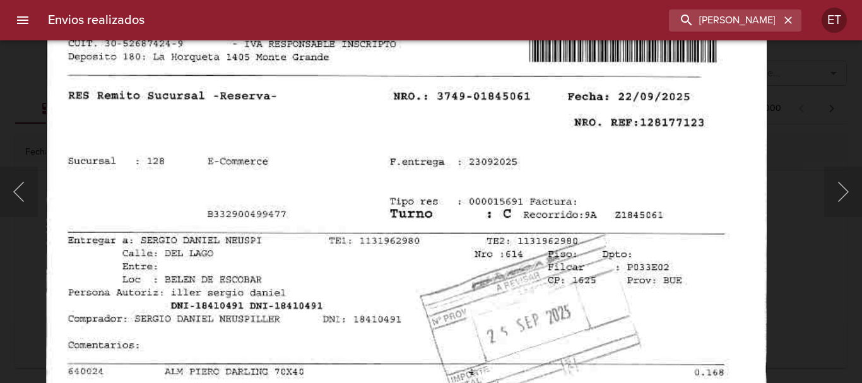
click at [554, 120] on img "Lightbox" at bounding box center [405, 374] width 720 height 1036
click at [812, 282] on div "Lightbox" at bounding box center [431, 191] width 862 height 383
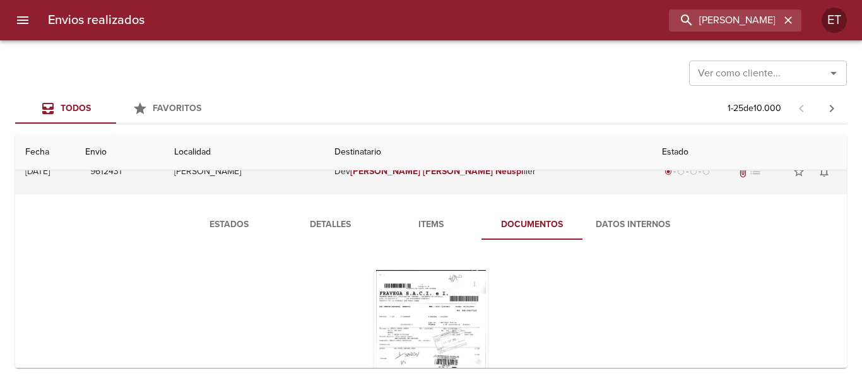
scroll to position [0, 0]
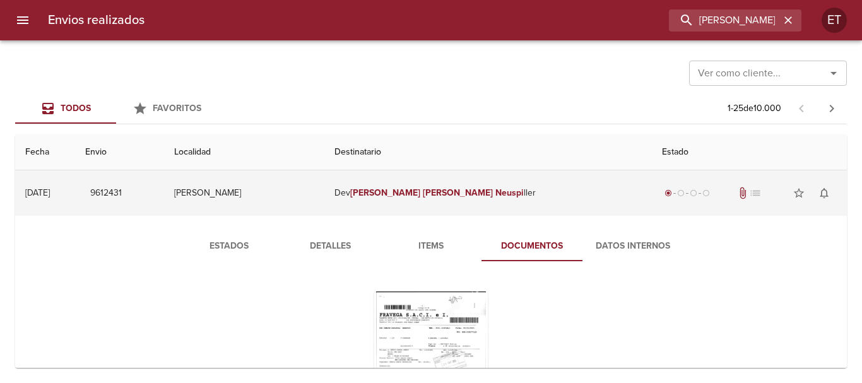
click at [522, 192] on td "Dev [PERSON_NAME] Neuspi ller" at bounding box center [487, 192] width 327 height 45
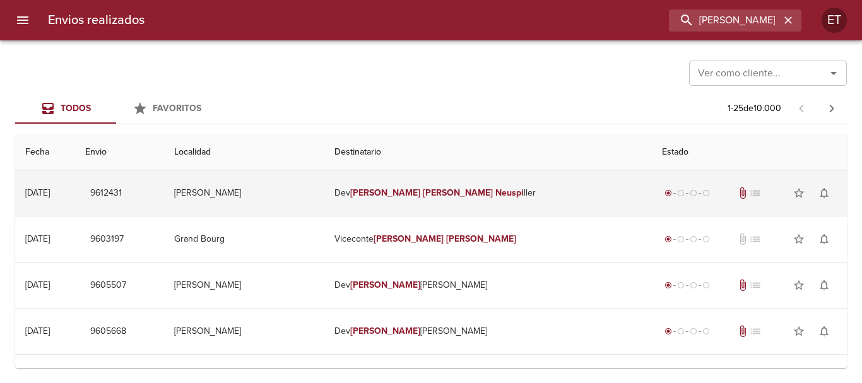
click at [453, 196] on em "[PERSON_NAME]" at bounding box center [458, 192] width 70 height 11
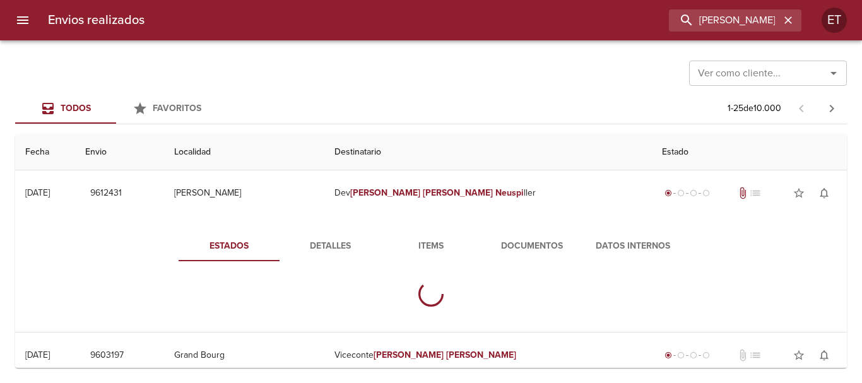
click at [540, 243] on span "Documentos" at bounding box center [532, 246] width 86 height 16
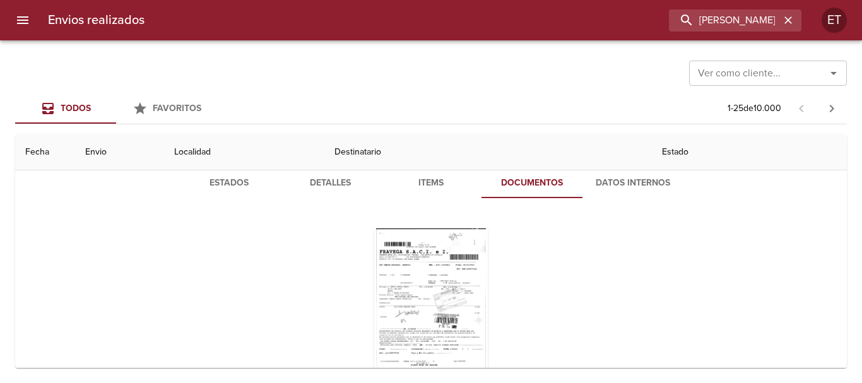
scroll to position [126, 0]
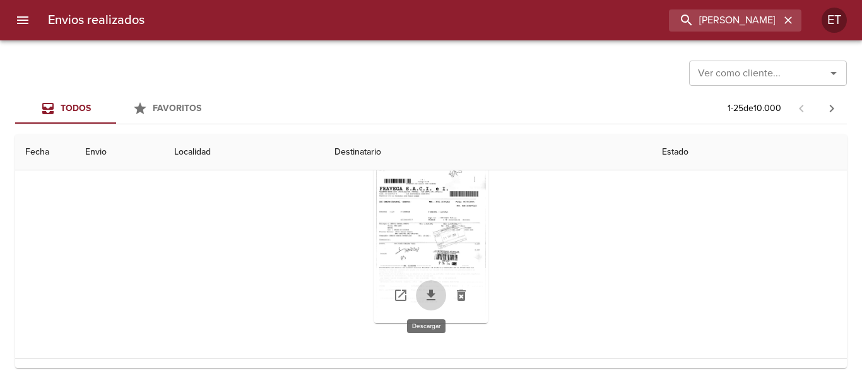
click at [428, 289] on icon "Tabla de envíos del cliente" at bounding box center [430, 295] width 15 height 15
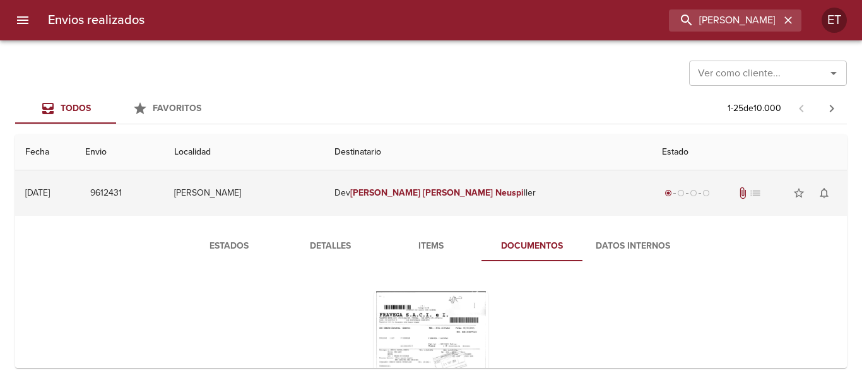
click at [324, 192] on td "[PERSON_NAME]" at bounding box center [244, 192] width 160 height 45
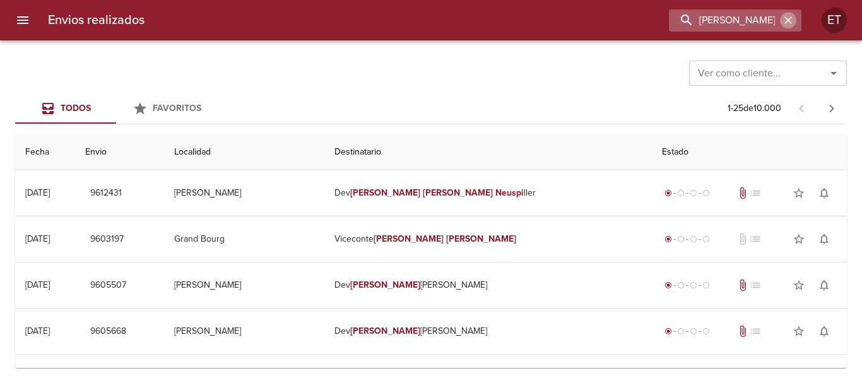
click at [791, 18] on icon "button" at bounding box center [788, 20] width 8 height 8
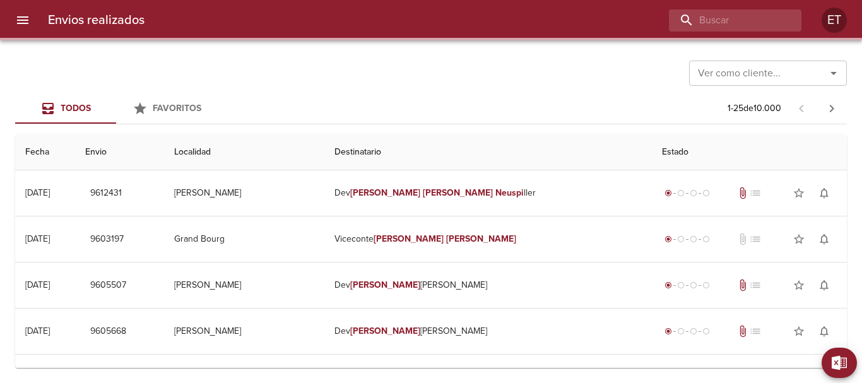
click at [618, 67] on div "Ver como cliente... Ver como cliente..." at bounding box center [430, 72] width 831 height 33
click at [469, 104] on div "Todos Favoritos 1 - 25 de 10.000" at bounding box center [430, 108] width 831 height 30
click at [457, 95] on div "Todos Favoritos 1 - 25 de 10.000" at bounding box center [430, 108] width 831 height 30
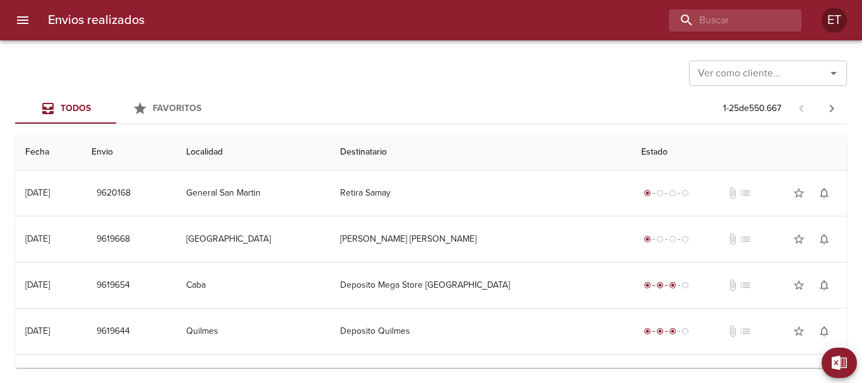
click at [392, 56] on div "Ver como cliente... Ver como cliente..." at bounding box center [430, 72] width 831 height 33
